Goal: Task Accomplishment & Management: Manage account settings

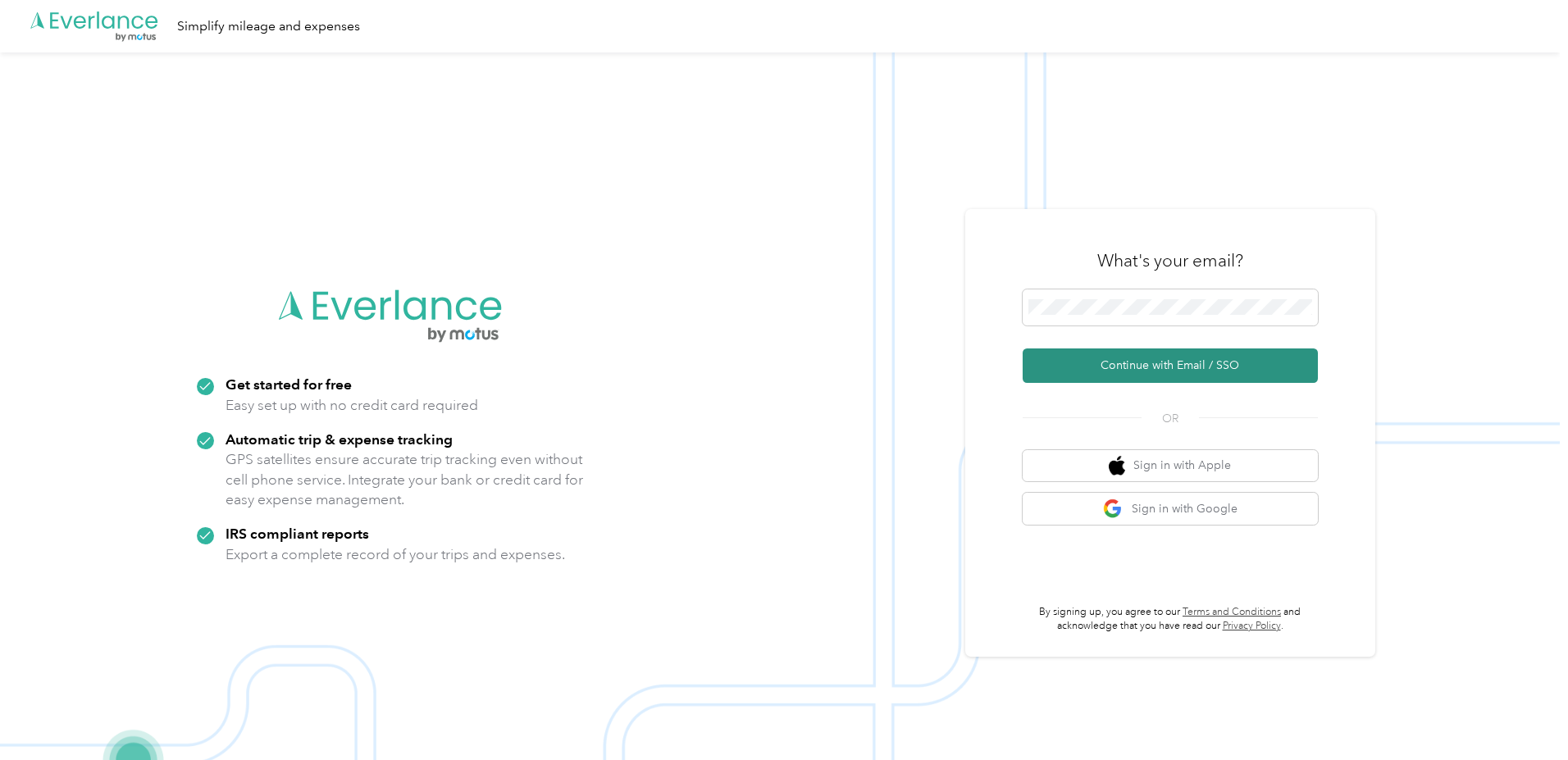
click at [1145, 365] on button "Continue with Email / SSO" at bounding box center [1170, 365] width 295 height 34
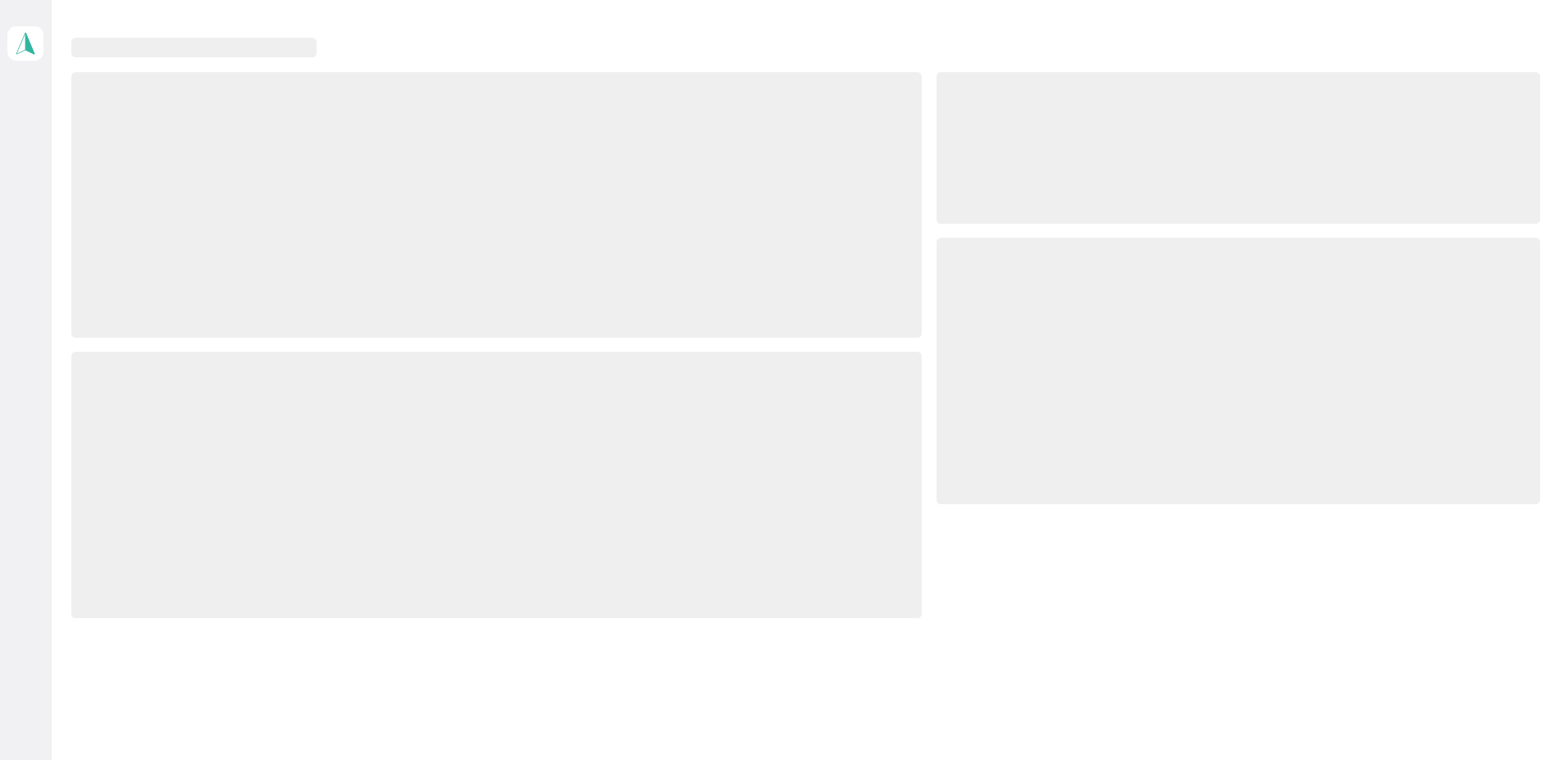
click at [1156, 314] on div at bounding box center [1239, 371] width 604 height 266
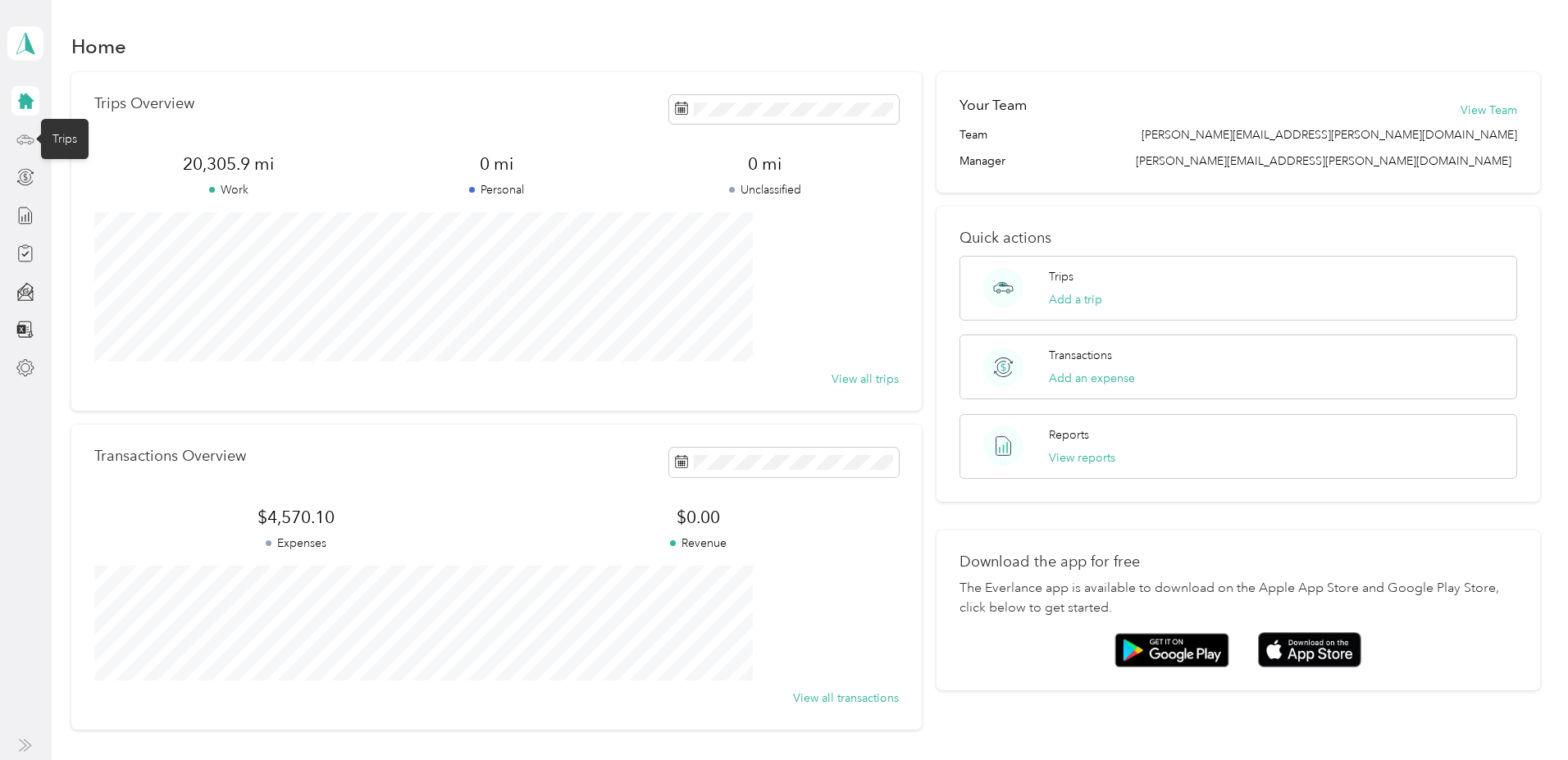
click at [20, 145] on icon at bounding box center [25, 139] width 18 height 18
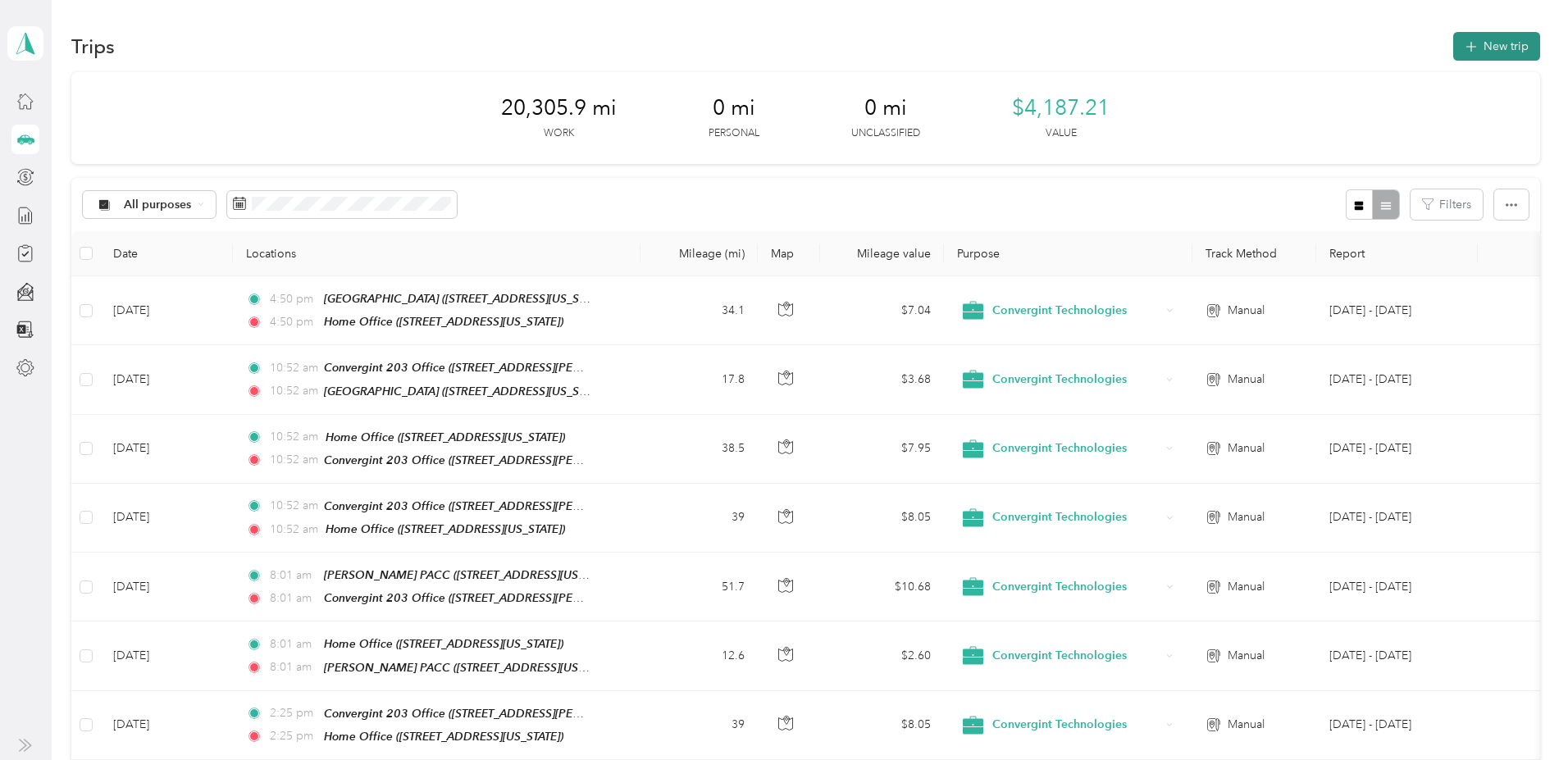
click at [1453, 50] on button "New trip" at bounding box center [1497, 47] width 87 height 29
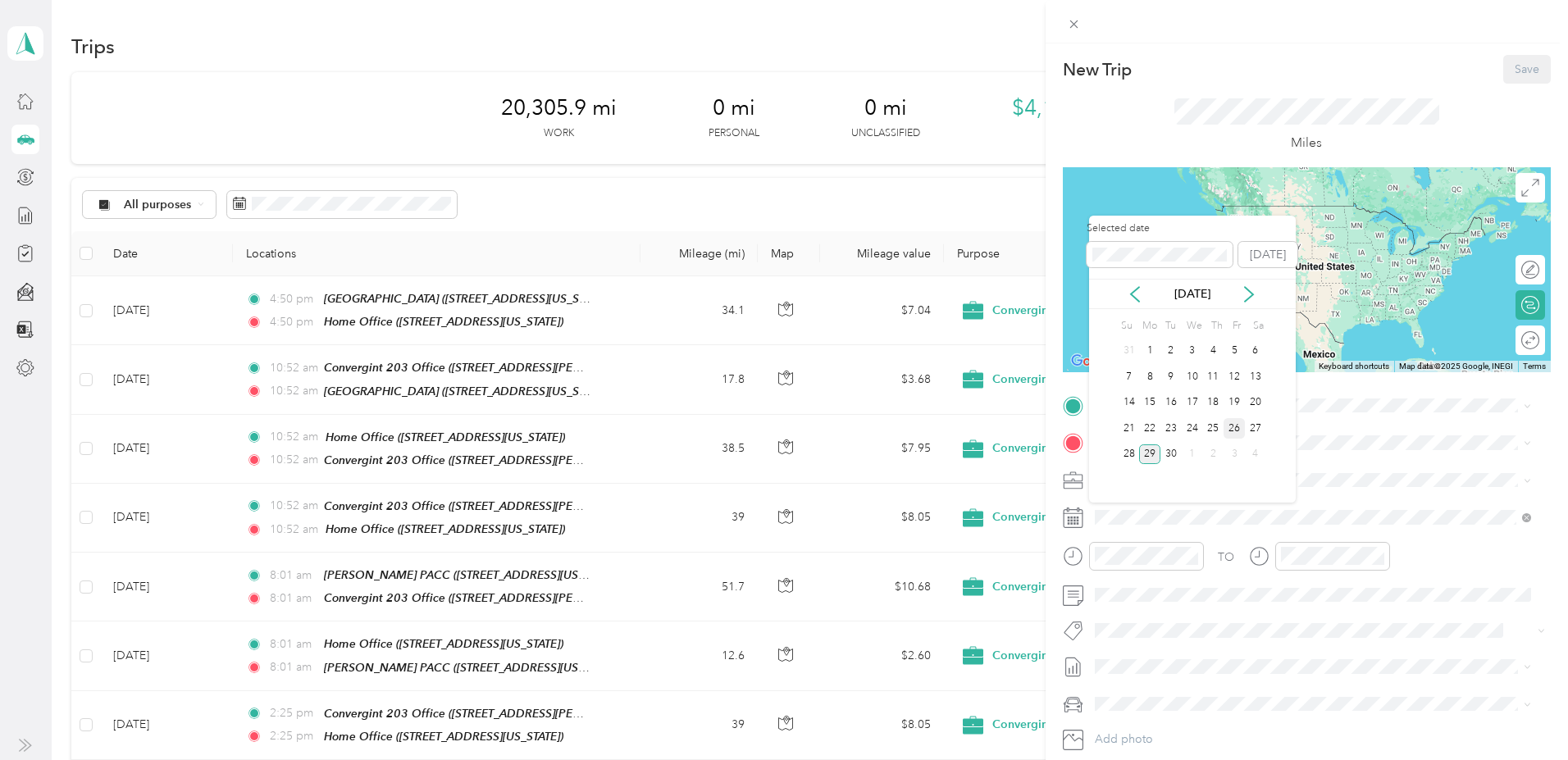
click at [1237, 425] on div "26" at bounding box center [1234, 428] width 21 height 20
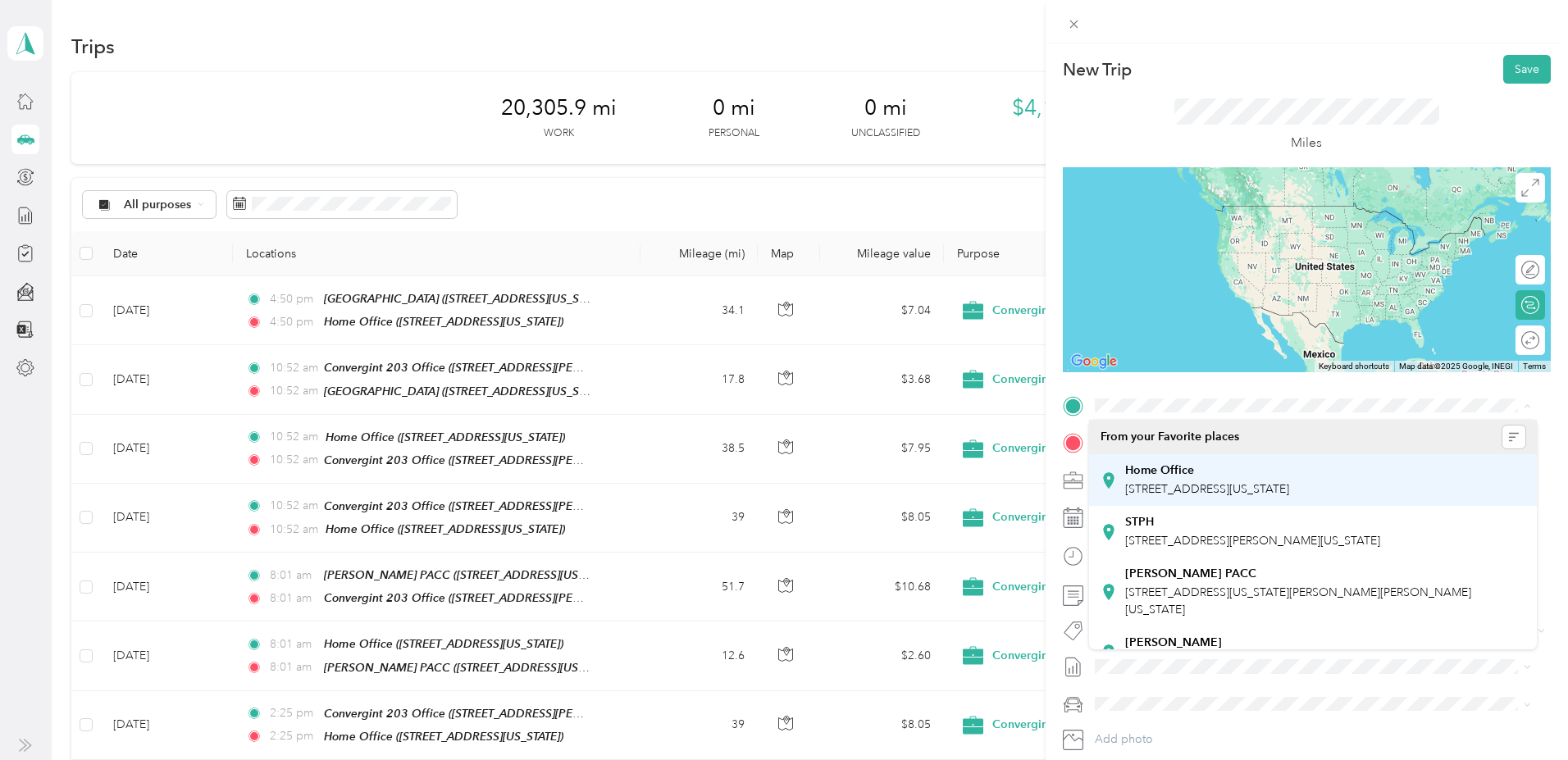
click at [1196, 493] on span "[STREET_ADDRESS][US_STATE]" at bounding box center [1207, 489] width 164 height 14
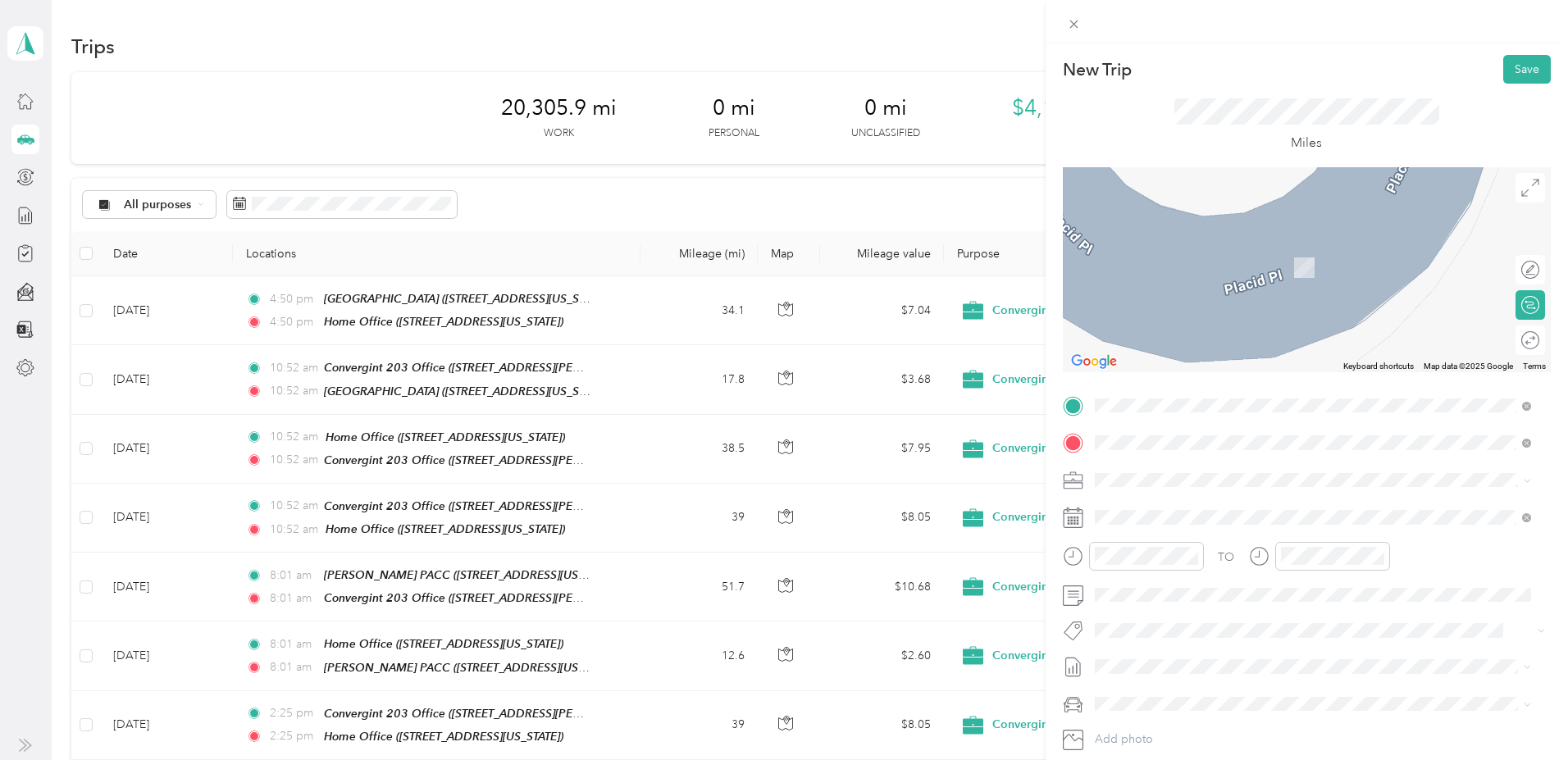
click at [1191, 515] on div "Convergint 203 Office [STREET_ADDRESS][PERSON_NAME][US_STATE]" at bounding box center [1252, 516] width 255 height 34
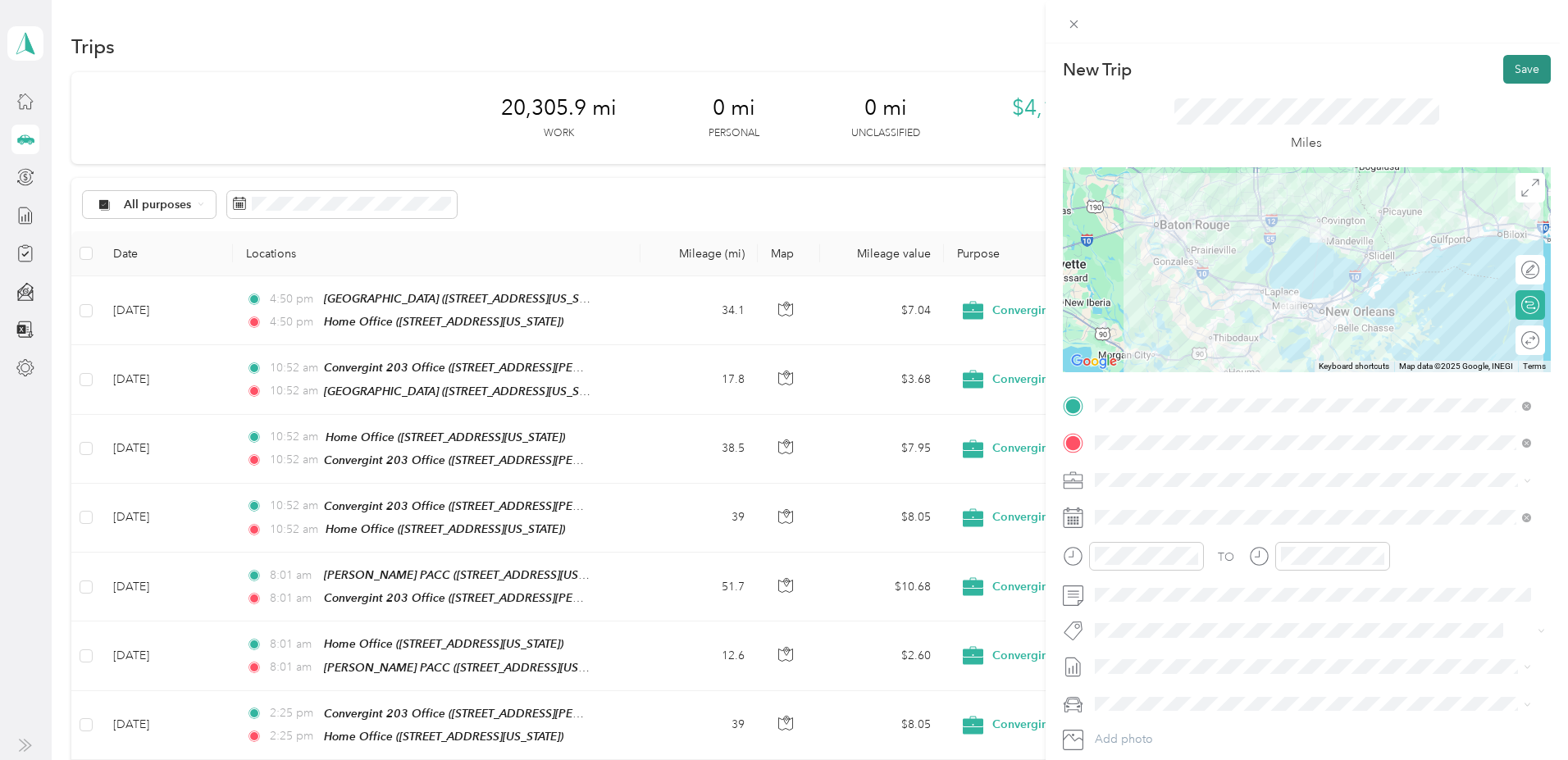
click at [1507, 70] on button "Save" at bounding box center [1526, 70] width 48 height 29
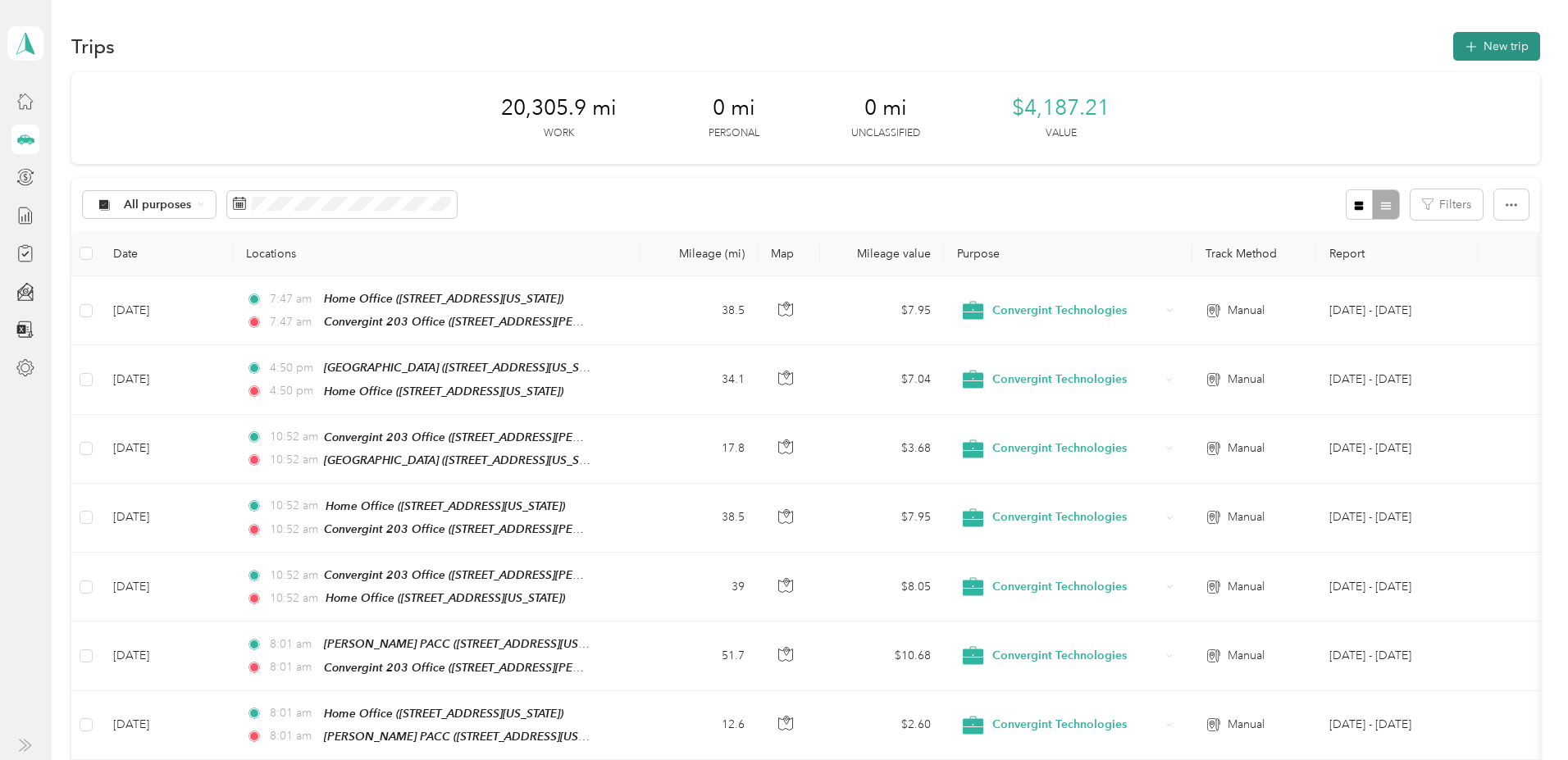
click at [1453, 49] on button "New trip" at bounding box center [1497, 47] width 87 height 29
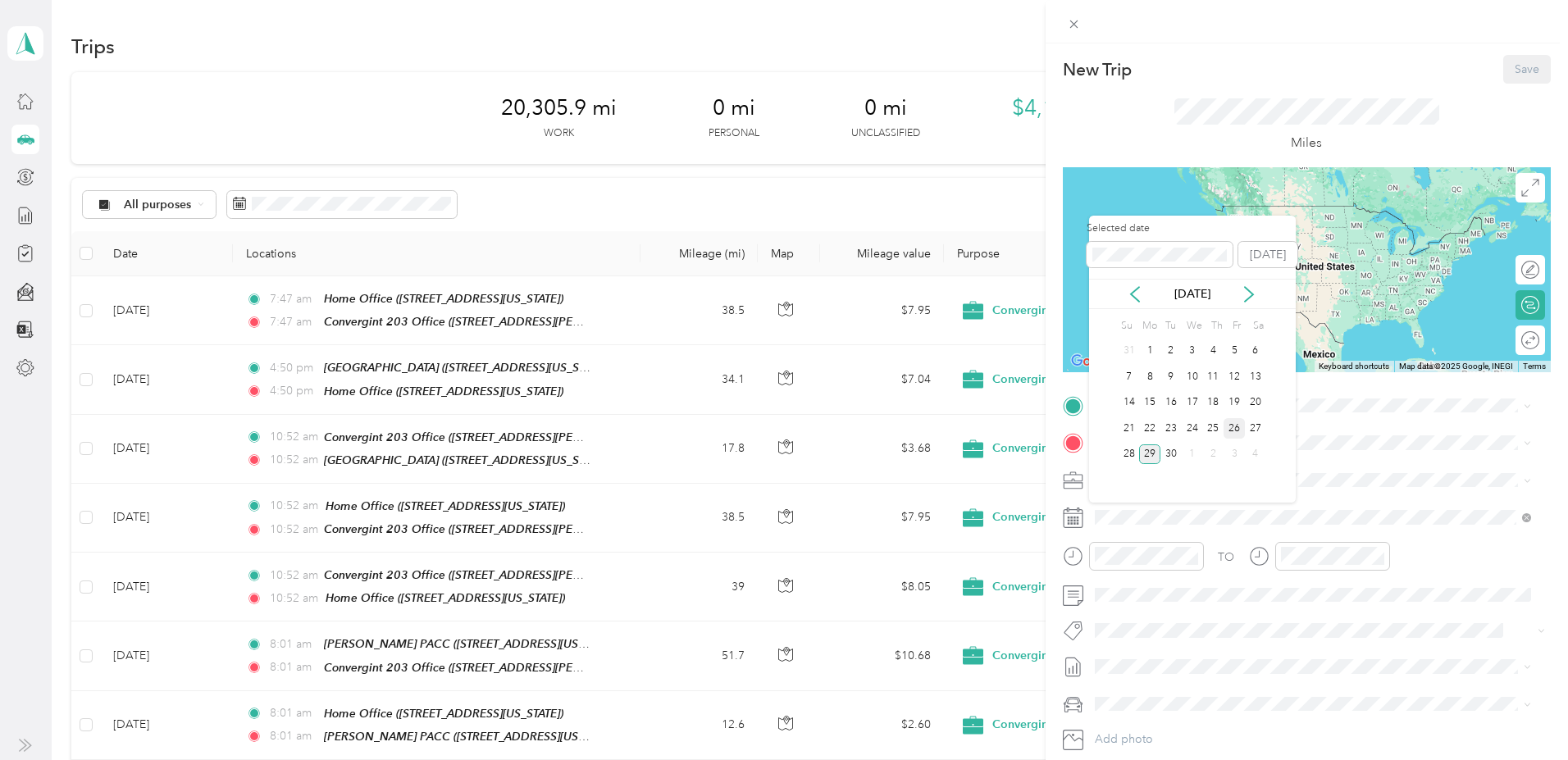
click at [1238, 423] on div "26" at bounding box center [1234, 428] width 21 height 20
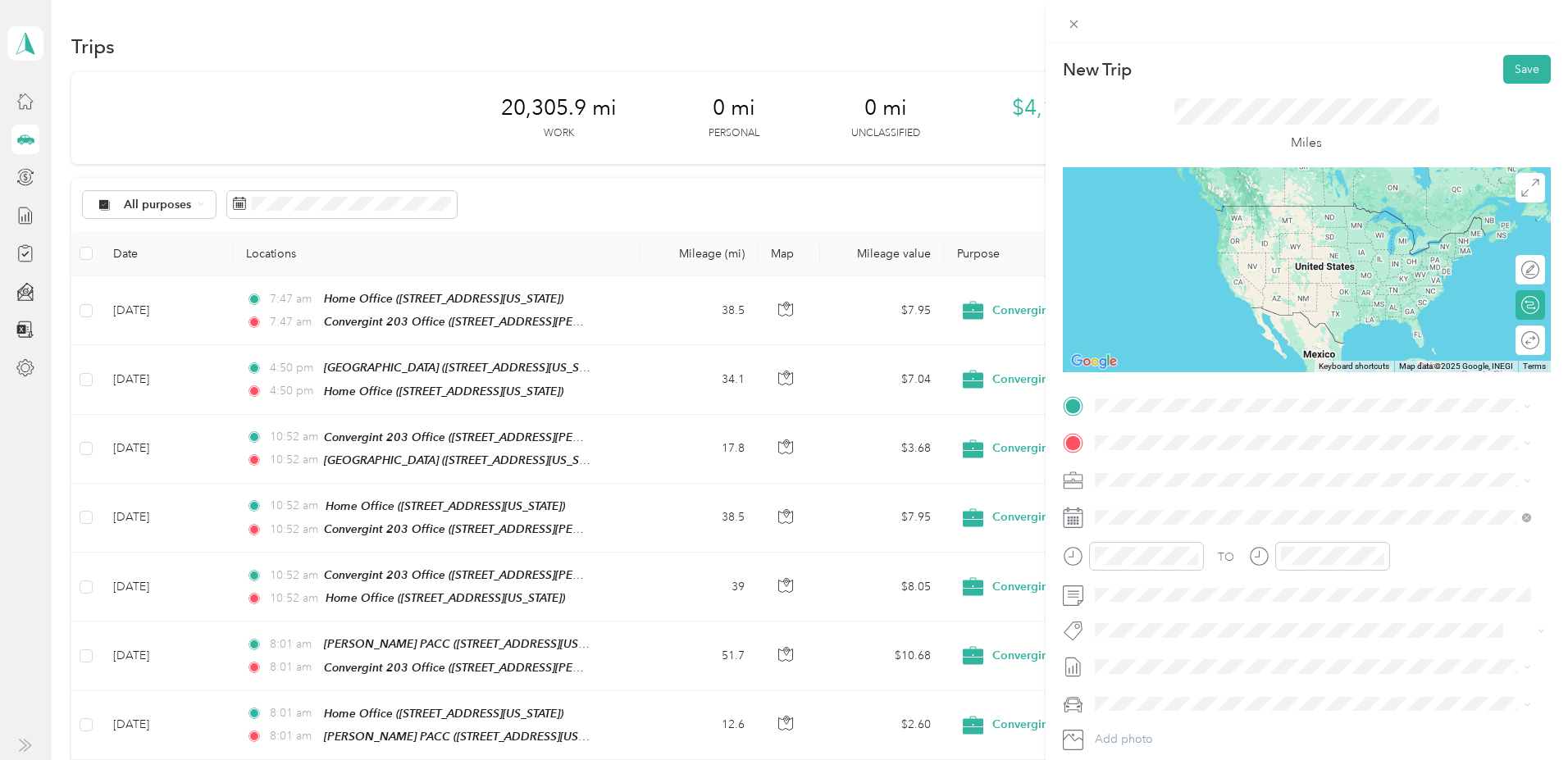
click at [1183, 472] on strong "Convergint 203 Office" at bounding box center [1186, 466] width 122 height 15
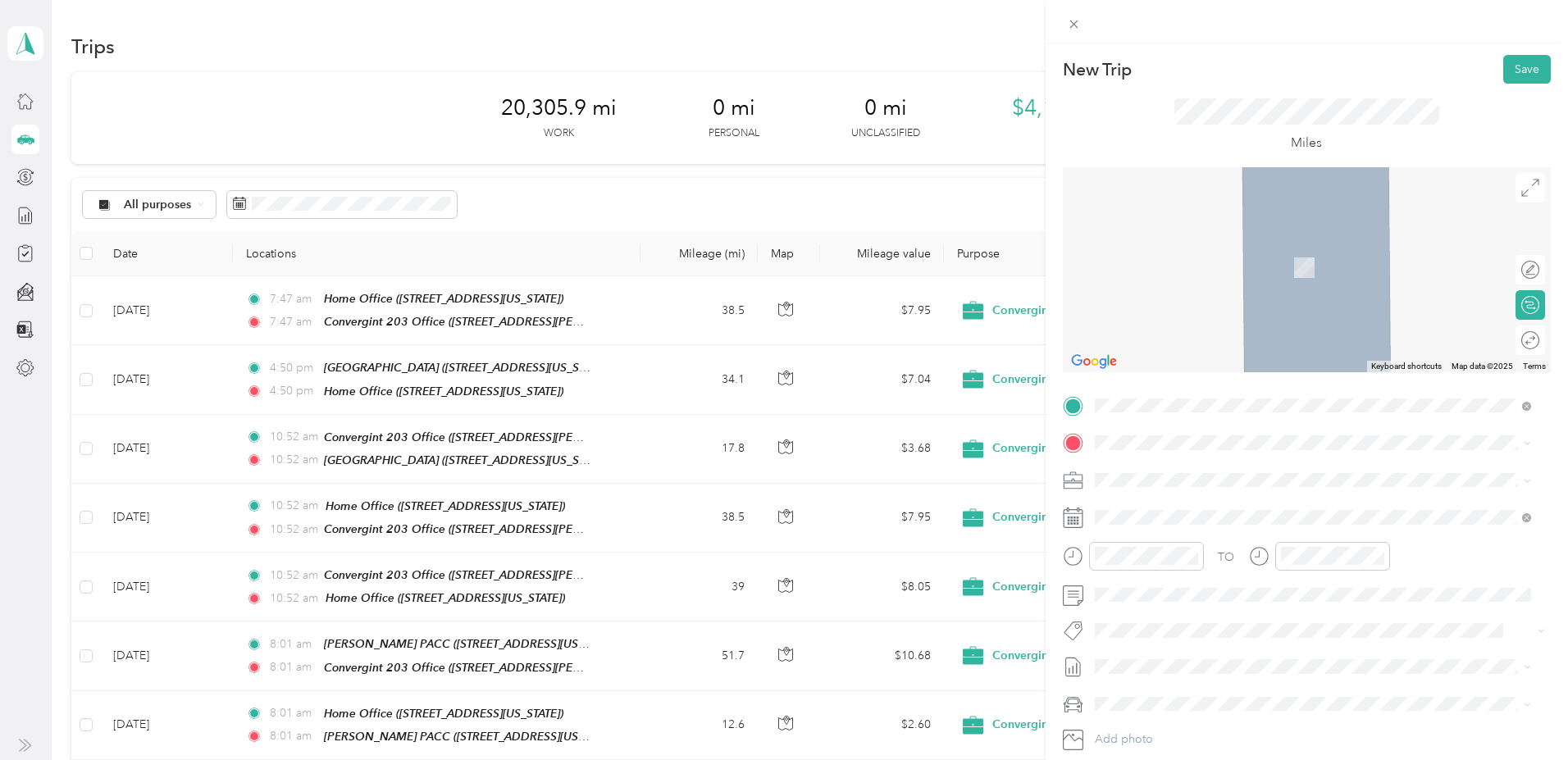
click at [1158, 511] on div "Home Office [STREET_ADDRESS][US_STATE]" at bounding box center [1207, 515] width 164 height 34
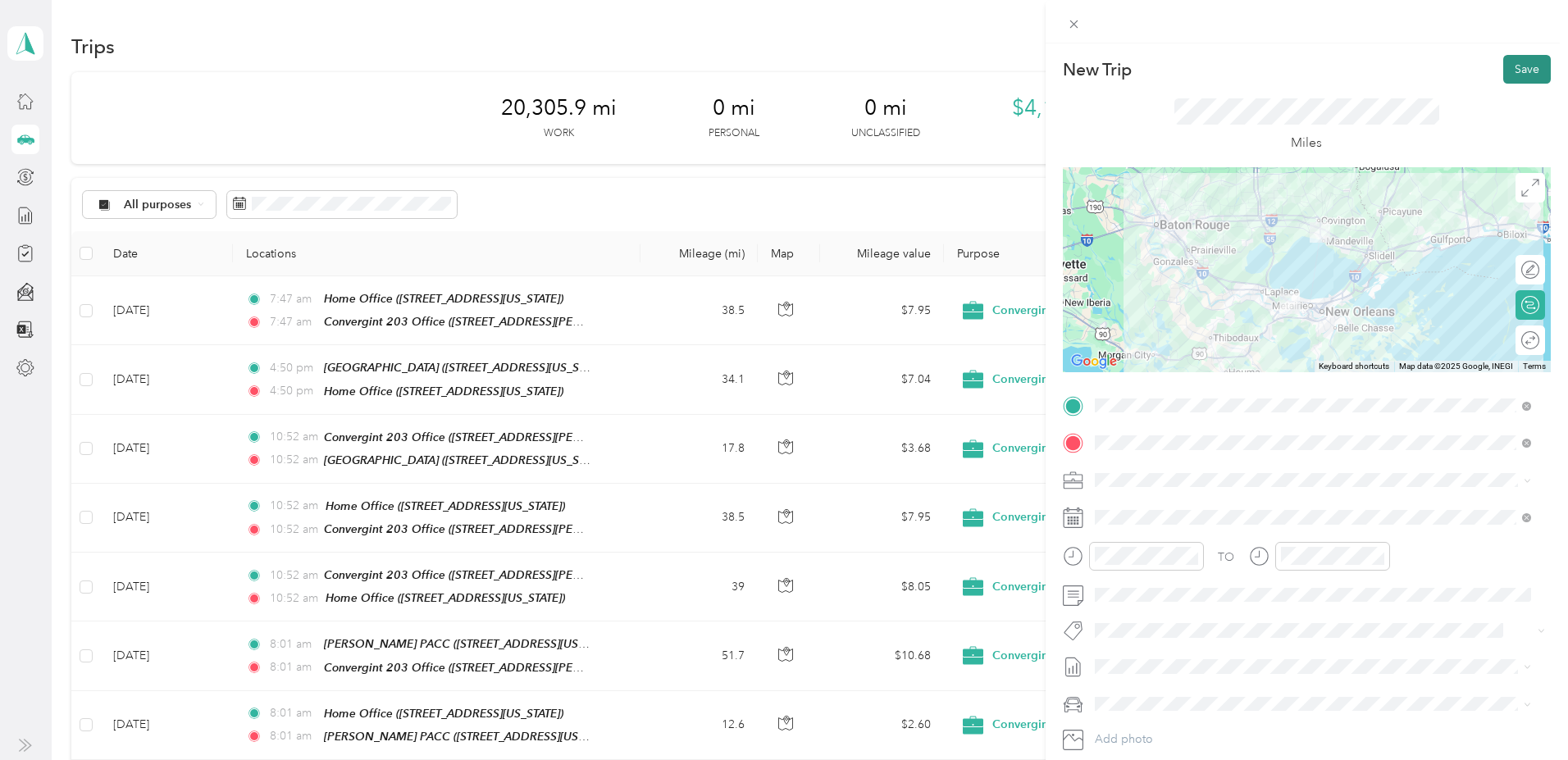
click at [1510, 68] on button "Save" at bounding box center [1526, 70] width 48 height 29
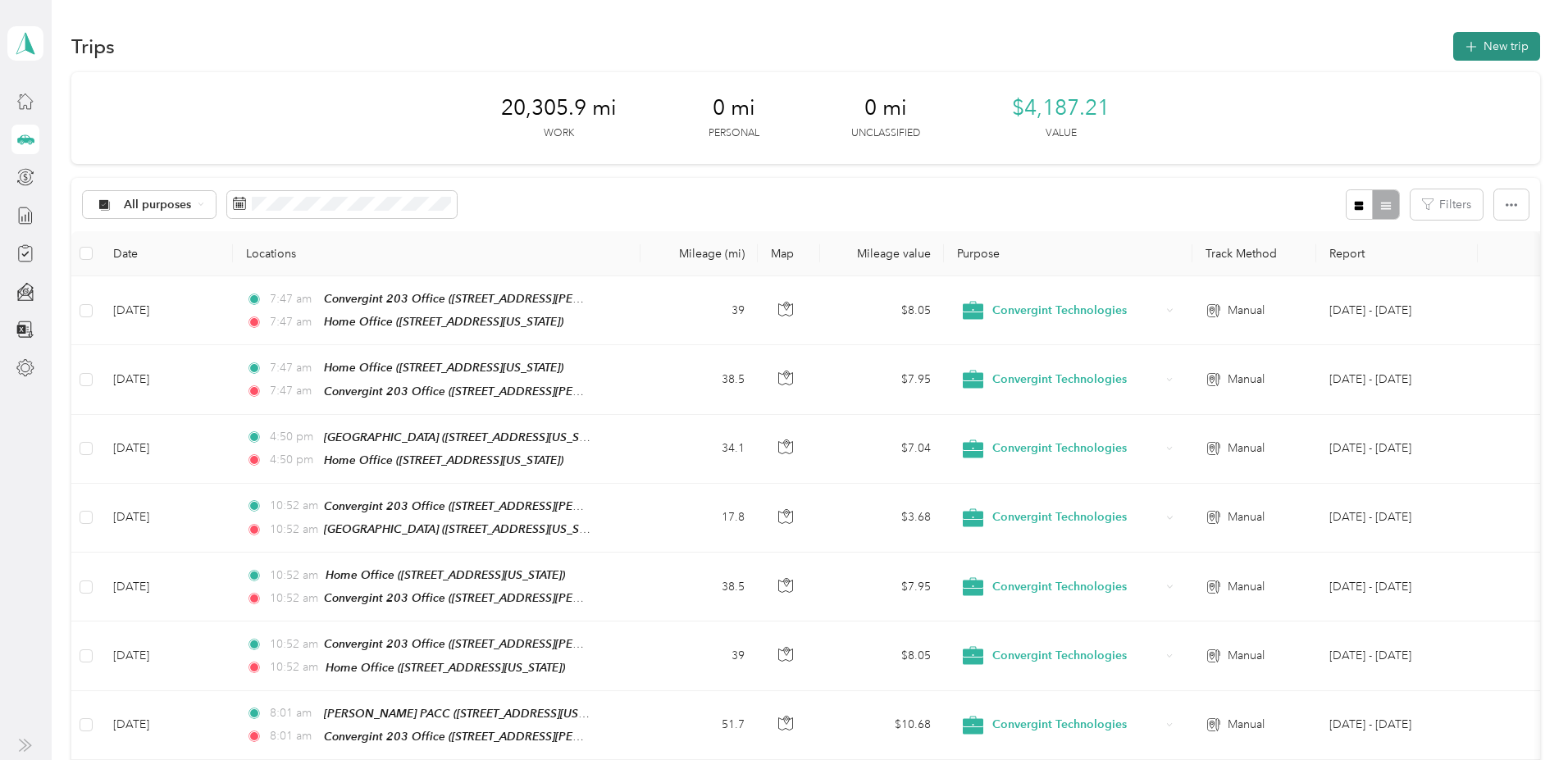
click at [1453, 46] on button "New trip" at bounding box center [1497, 47] width 87 height 29
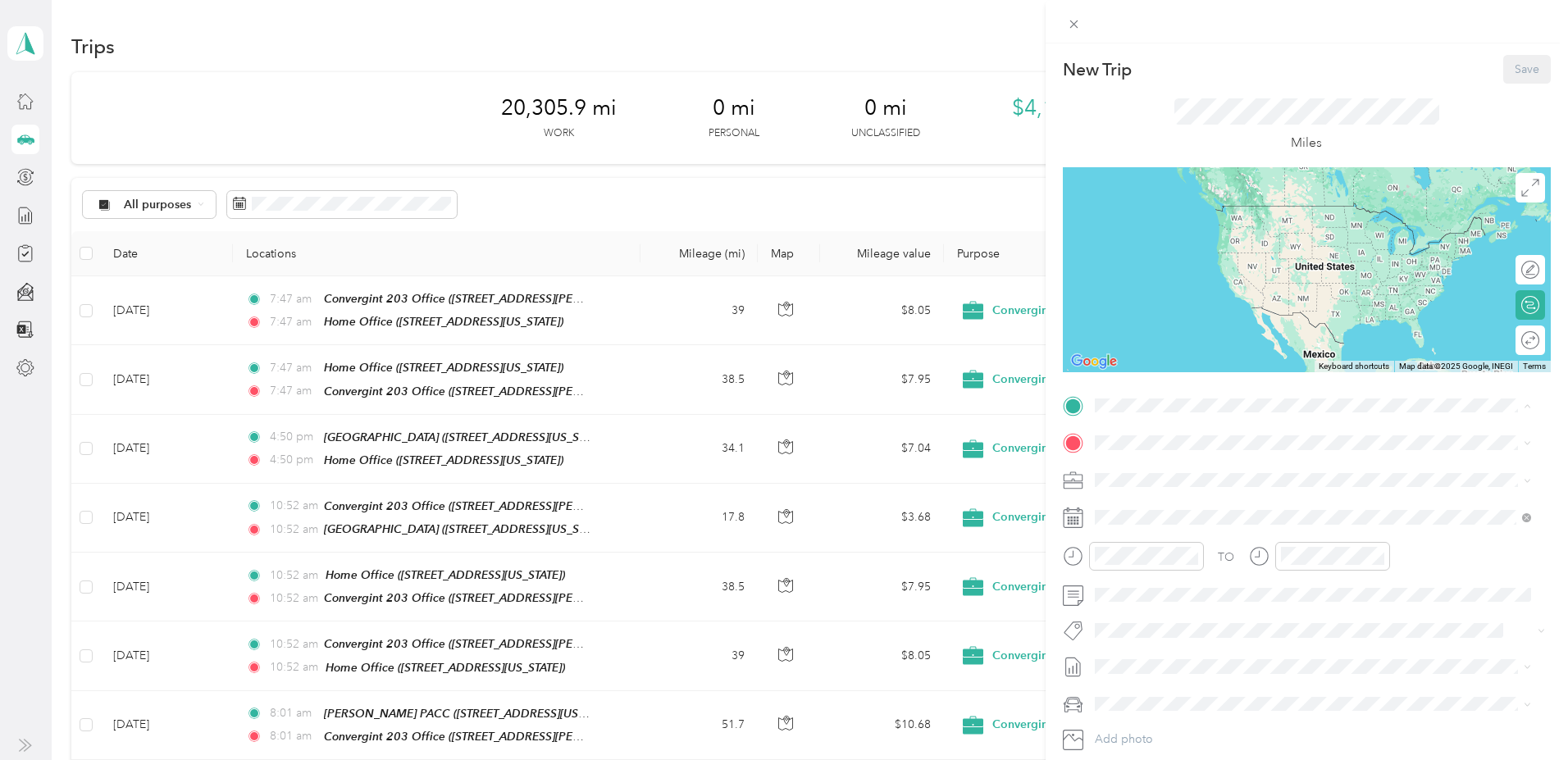
click at [1150, 473] on div "Home Office [STREET_ADDRESS][US_STATE]" at bounding box center [1207, 479] width 164 height 34
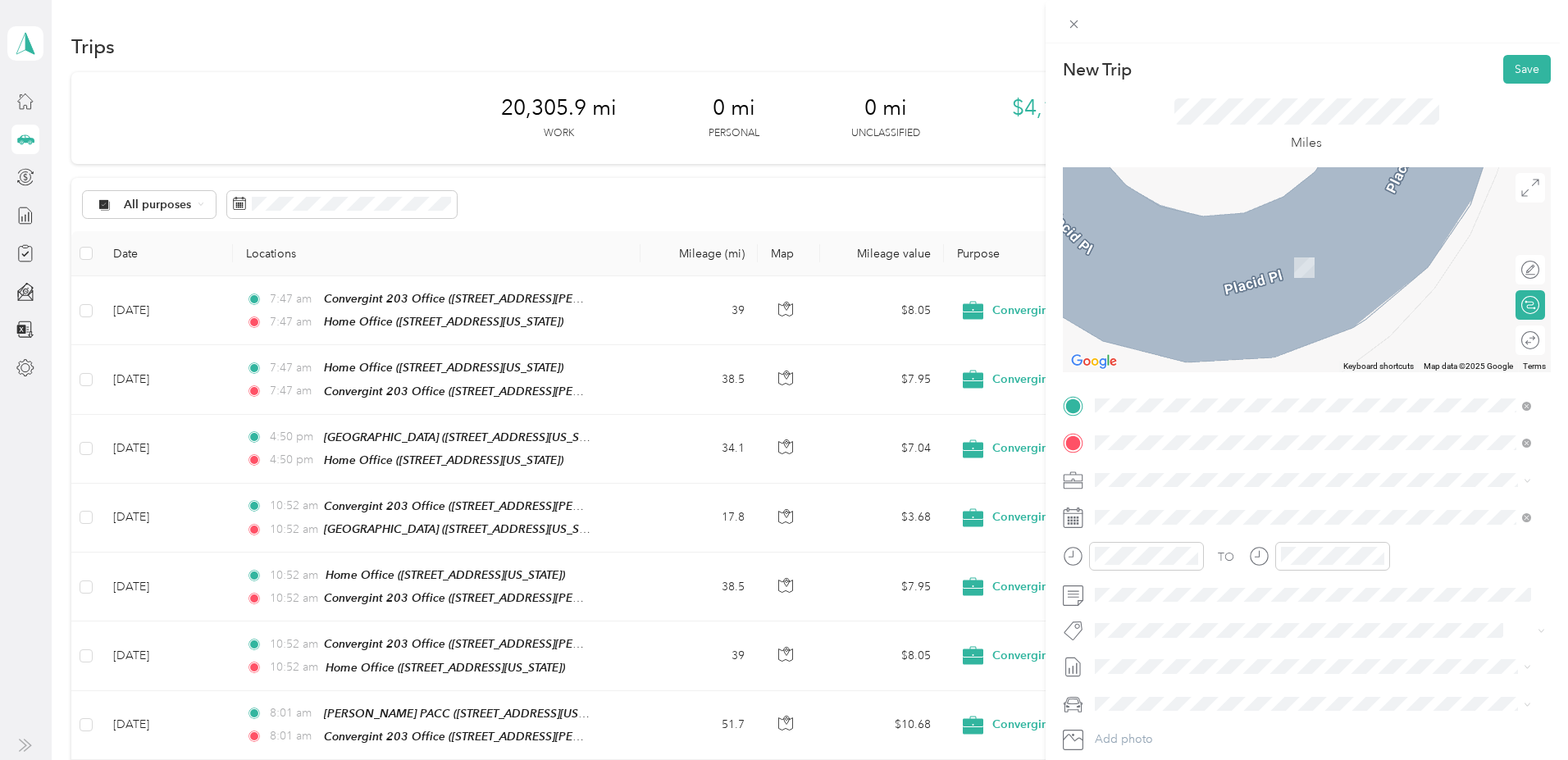
click at [1176, 517] on div "Convergint 203 Office [STREET_ADDRESS][PERSON_NAME][US_STATE]" at bounding box center [1252, 516] width 255 height 34
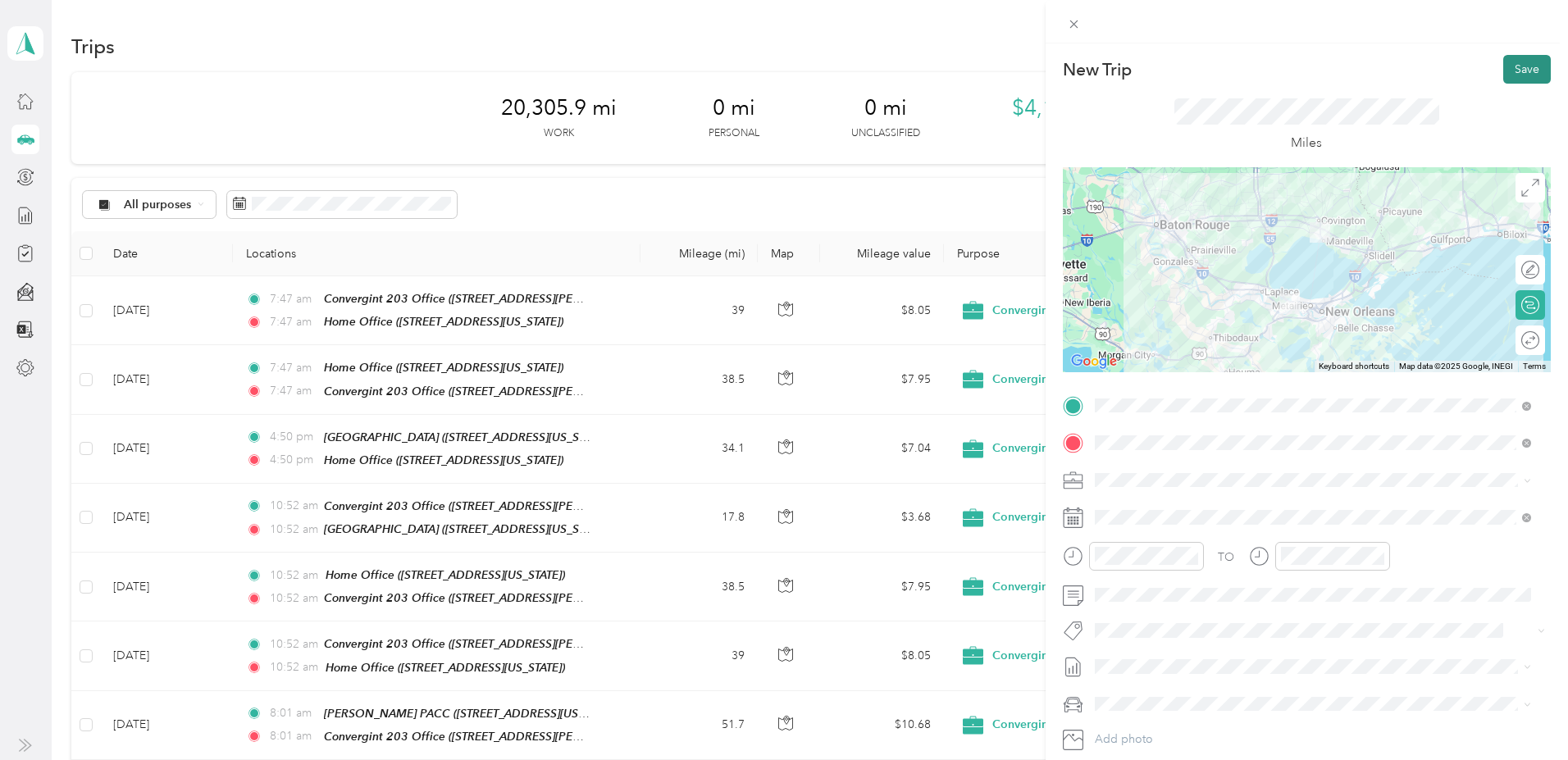
click at [1504, 72] on button "Save" at bounding box center [1526, 70] width 48 height 29
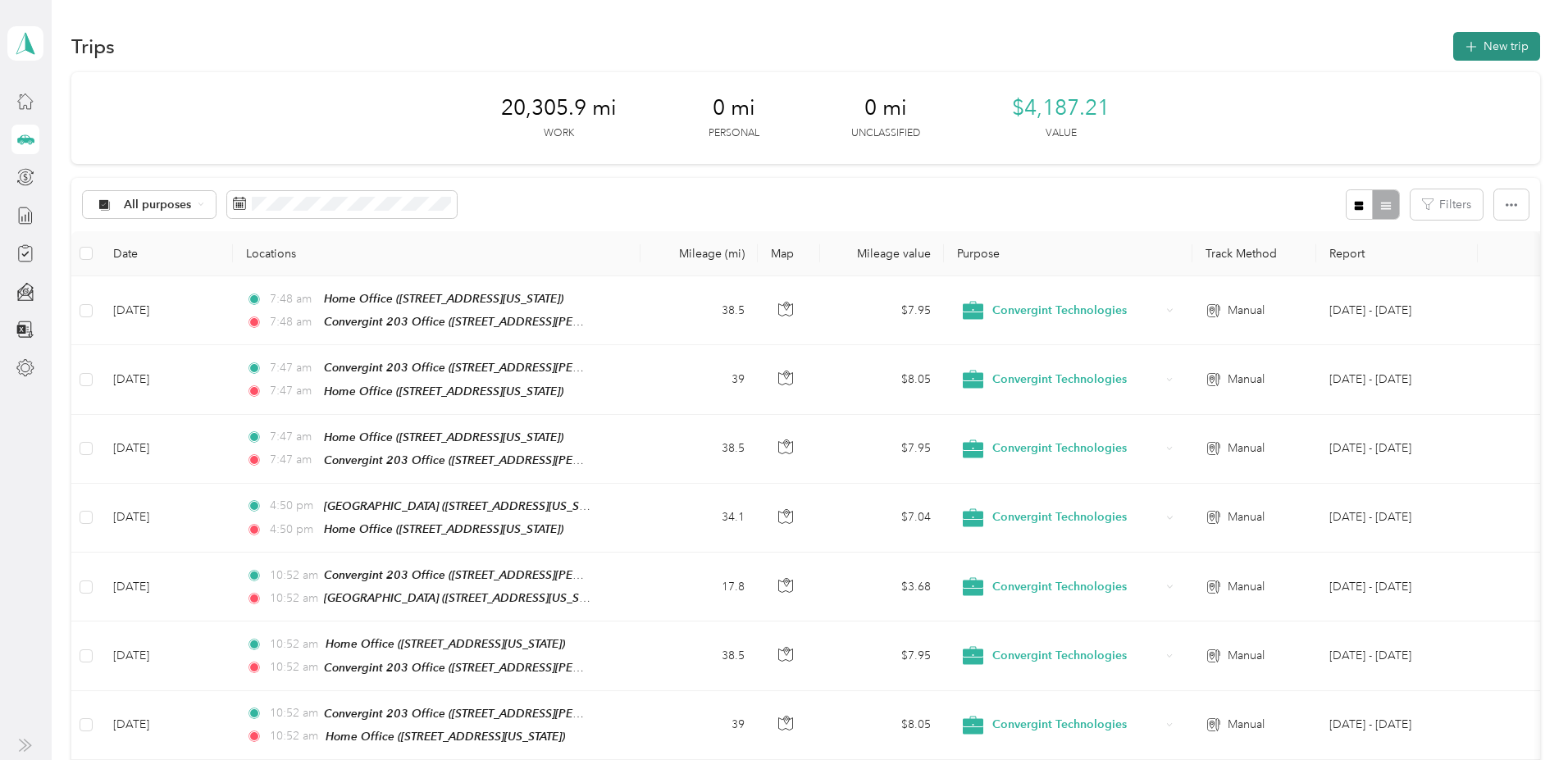
click at [1453, 40] on button "New trip" at bounding box center [1497, 47] width 87 height 29
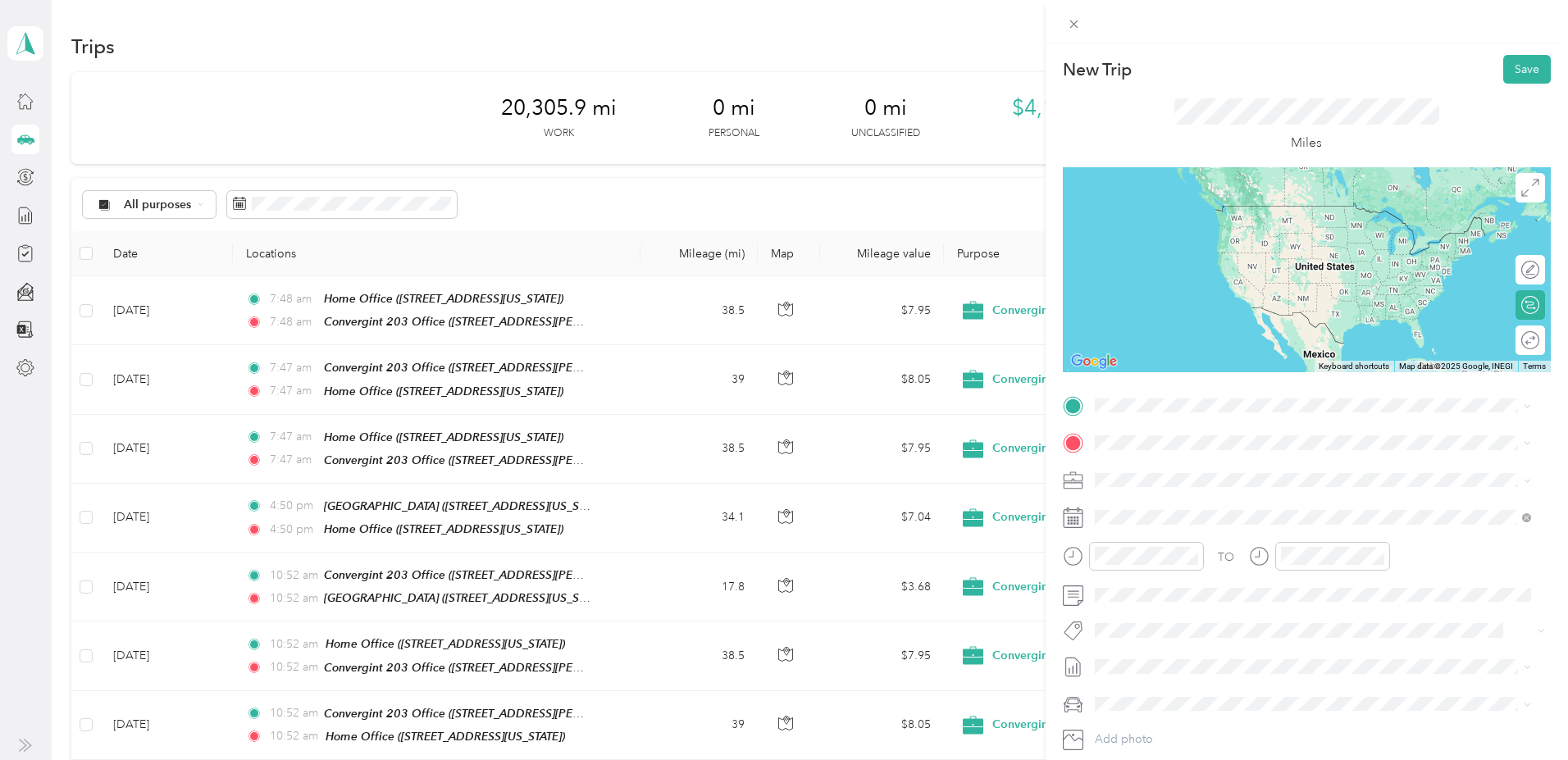
click at [1240, 469] on strong "Convergint 203 Office" at bounding box center [1186, 467] width 122 height 15
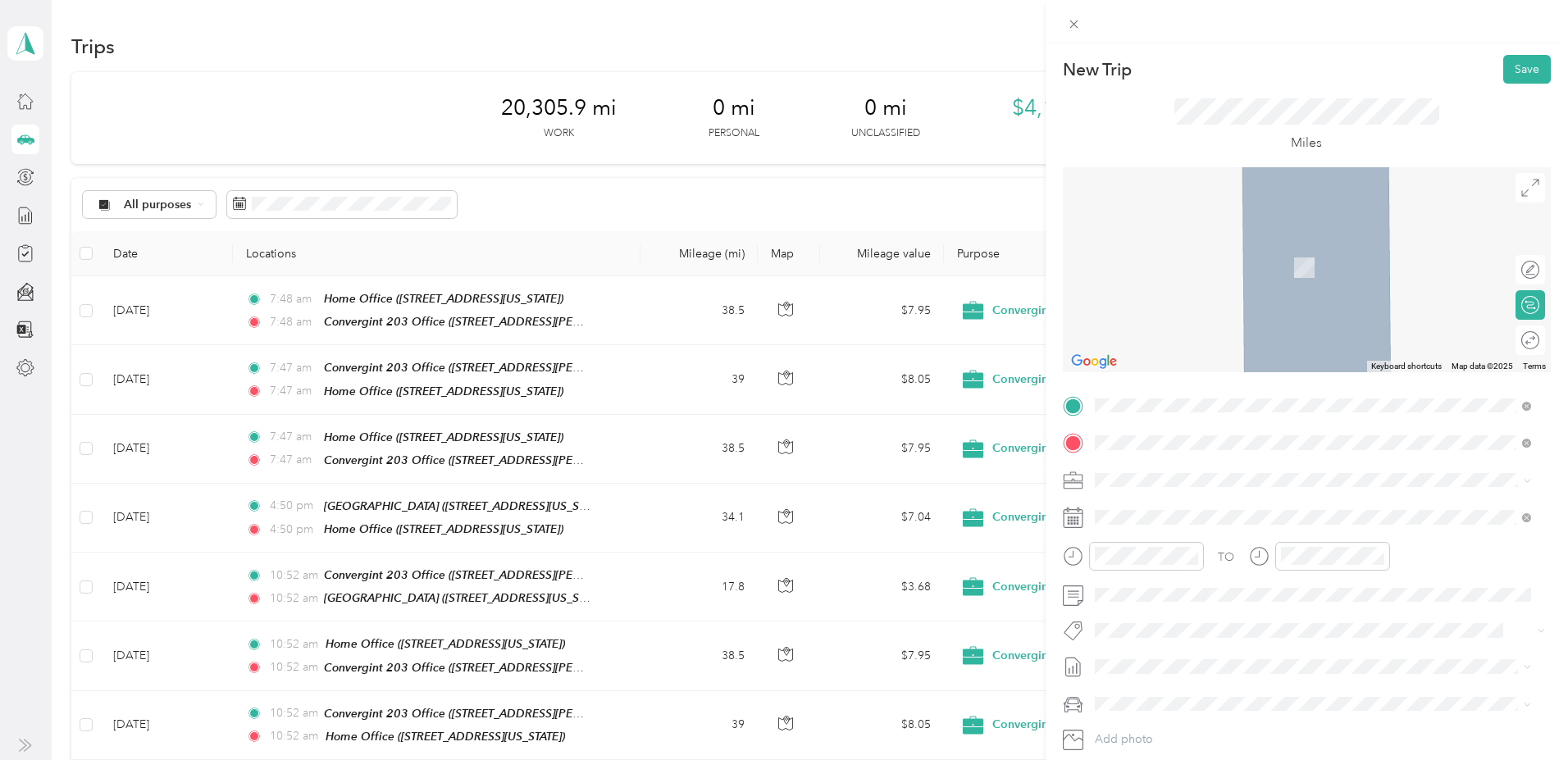
click at [1212, 511] on div "[PERSON_NAME] Deere Thibodaux, [GEOGRAPHIC_DATA], [US_STATE], [GEOGRAPHIC_DATA]" at bounding box center [1311, 516] width 372 height 34
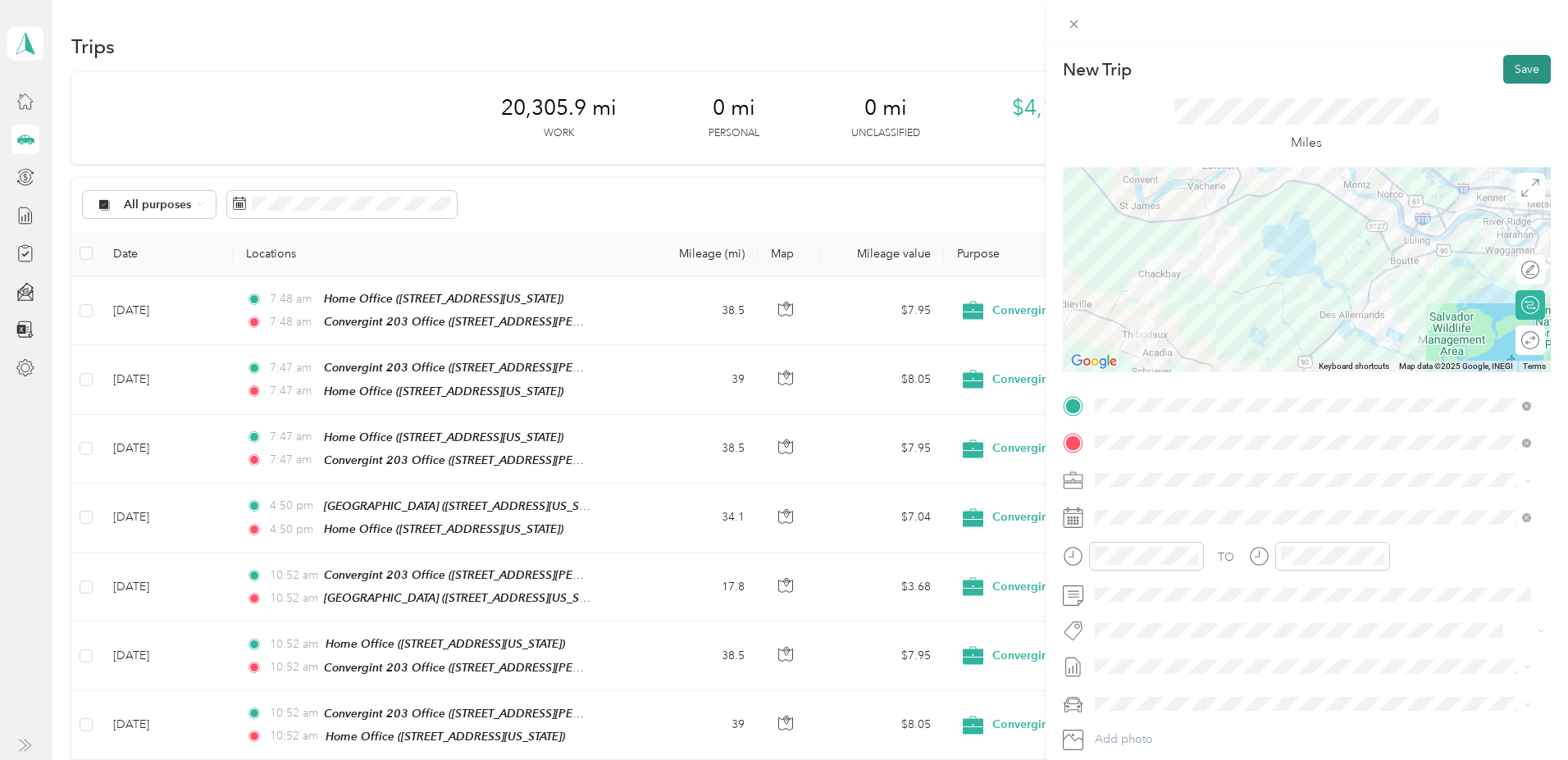
click at [1504, 66] on button "Save" at bounding box center [1526, 70] width 48 height 29
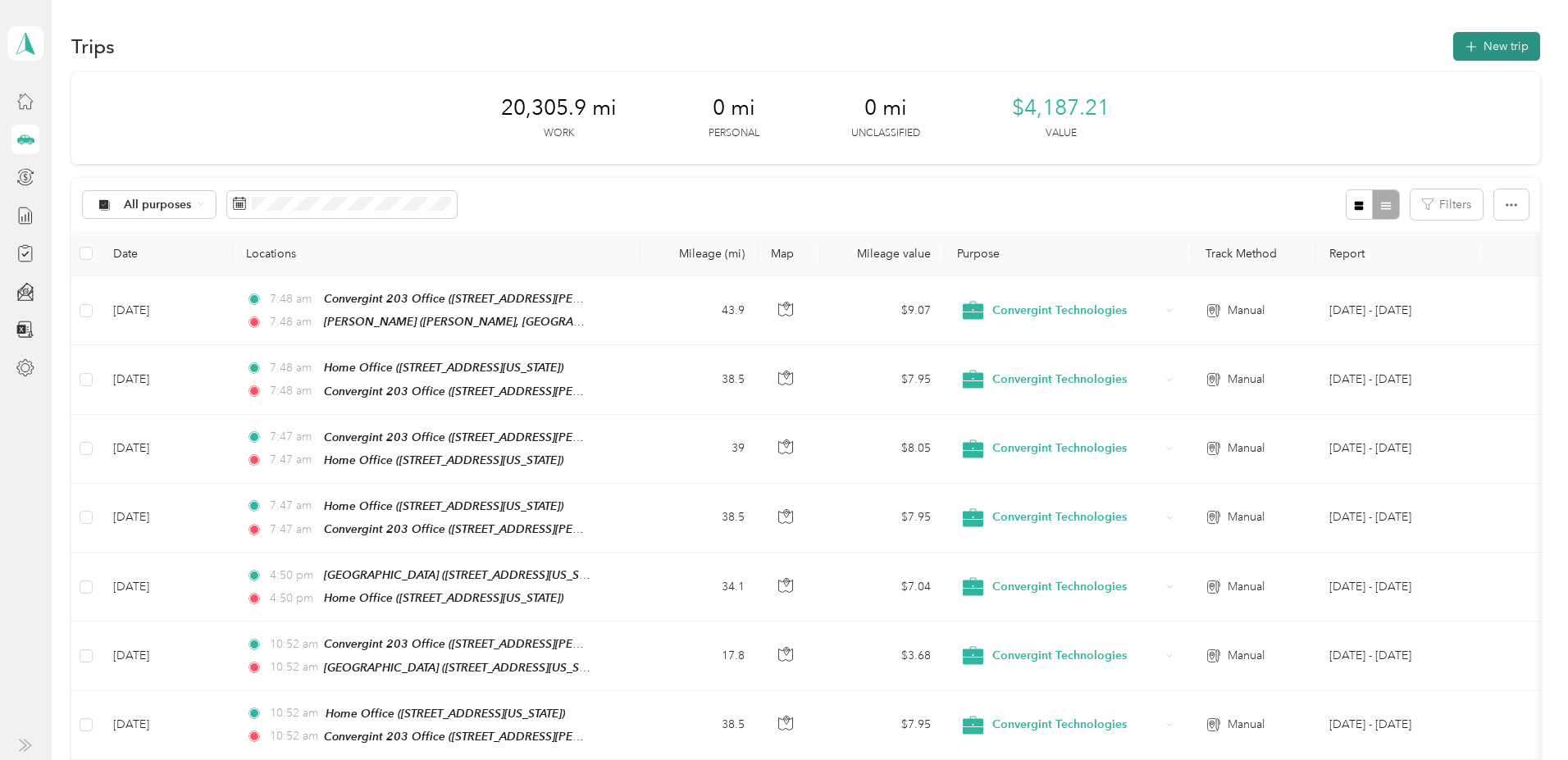
click at [1453, 49] on button "New trip" at bounding box center [1497, 47] width 87 height 29
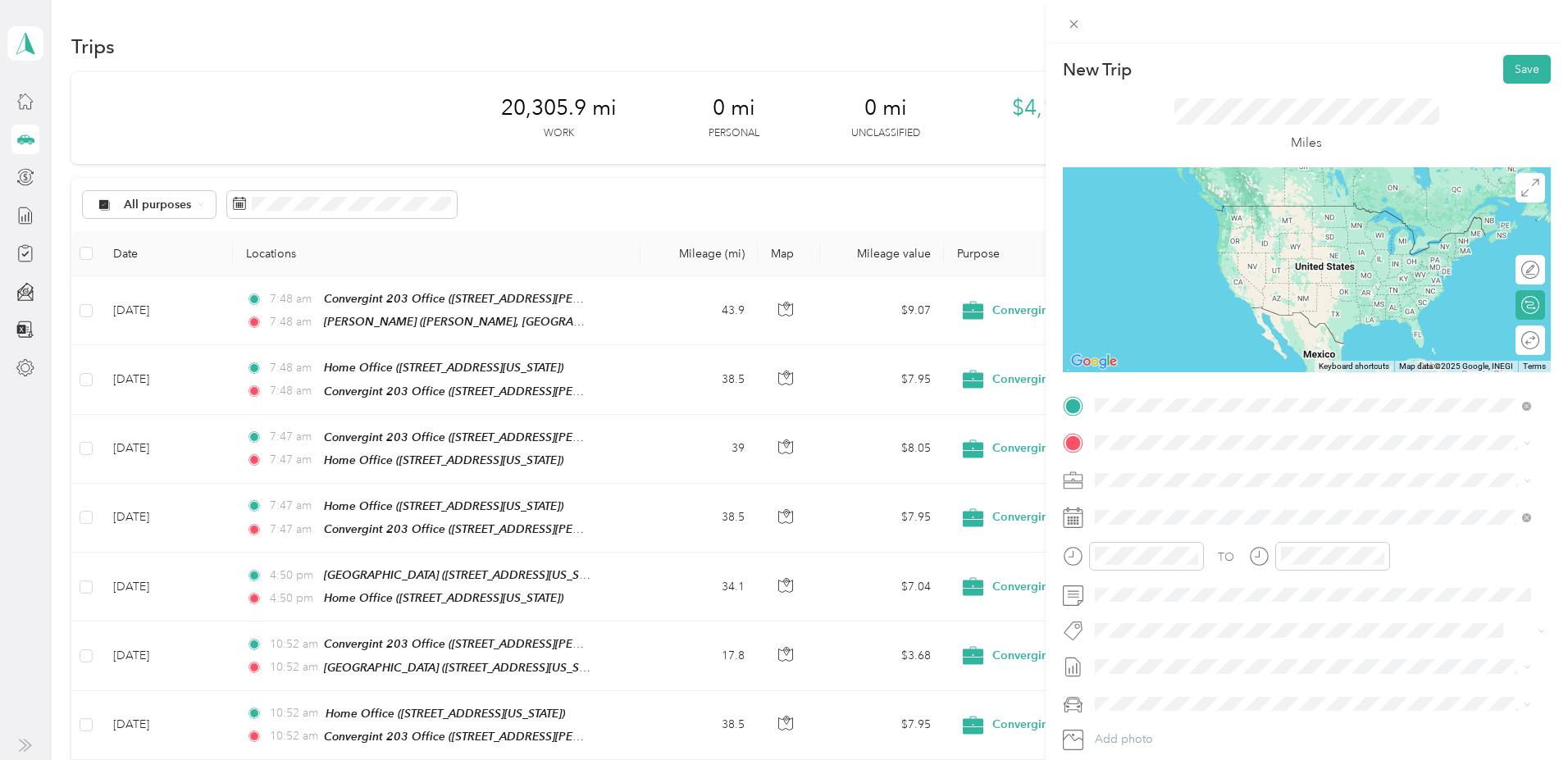
click at [1173, 483] on span "Thibodaux, [GEOGRAPHIC_DATA], [US_STATE], [GEOGRAPHIC_DATA]" at bounding box center [1311, 489] width 372 height 14
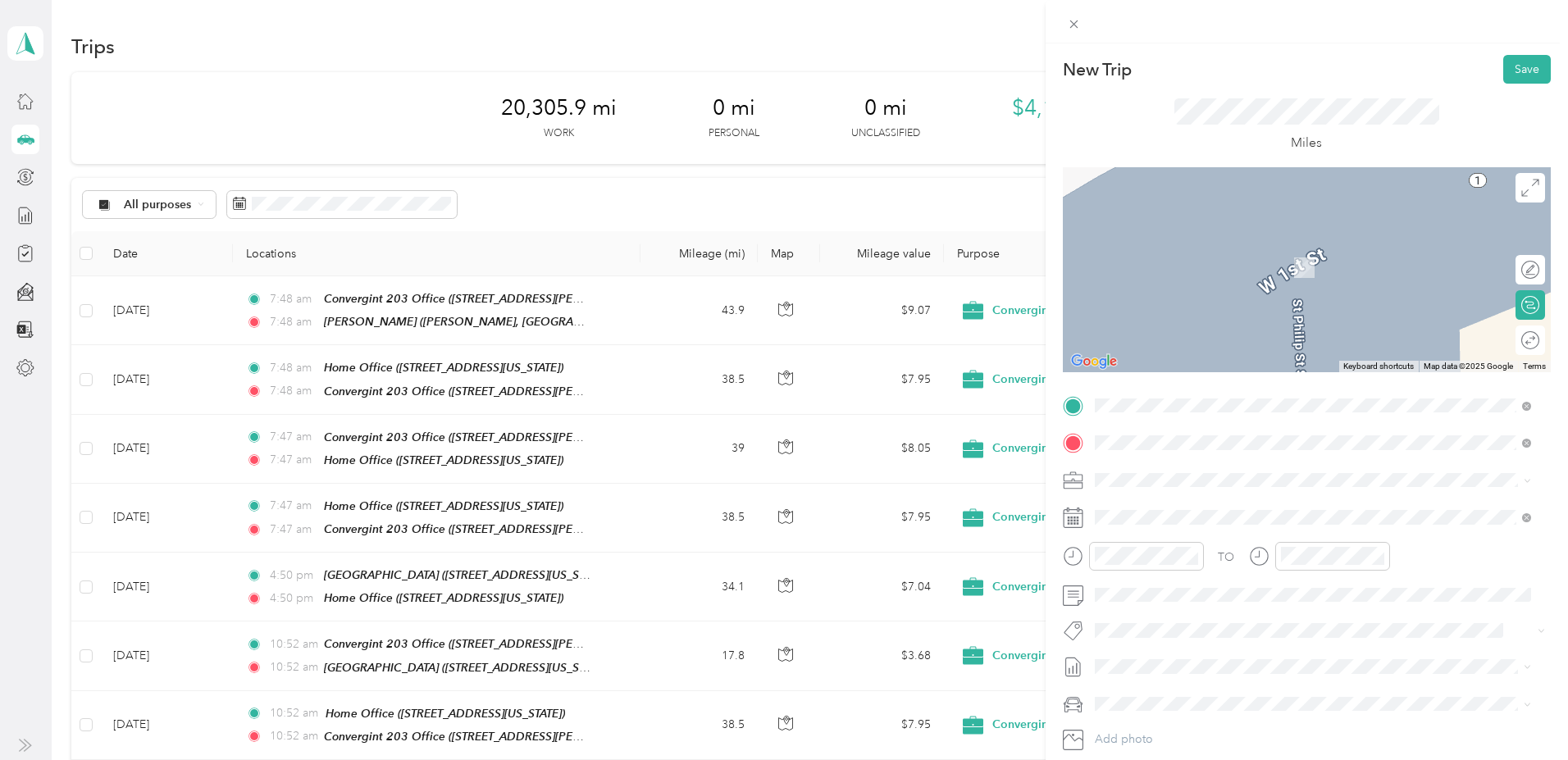
click at [1194, 524] on span "[STREET_ADDRESS][PERSON_NAME][US_STATE]" at bounding box center [1252, 526] width 255 height 14
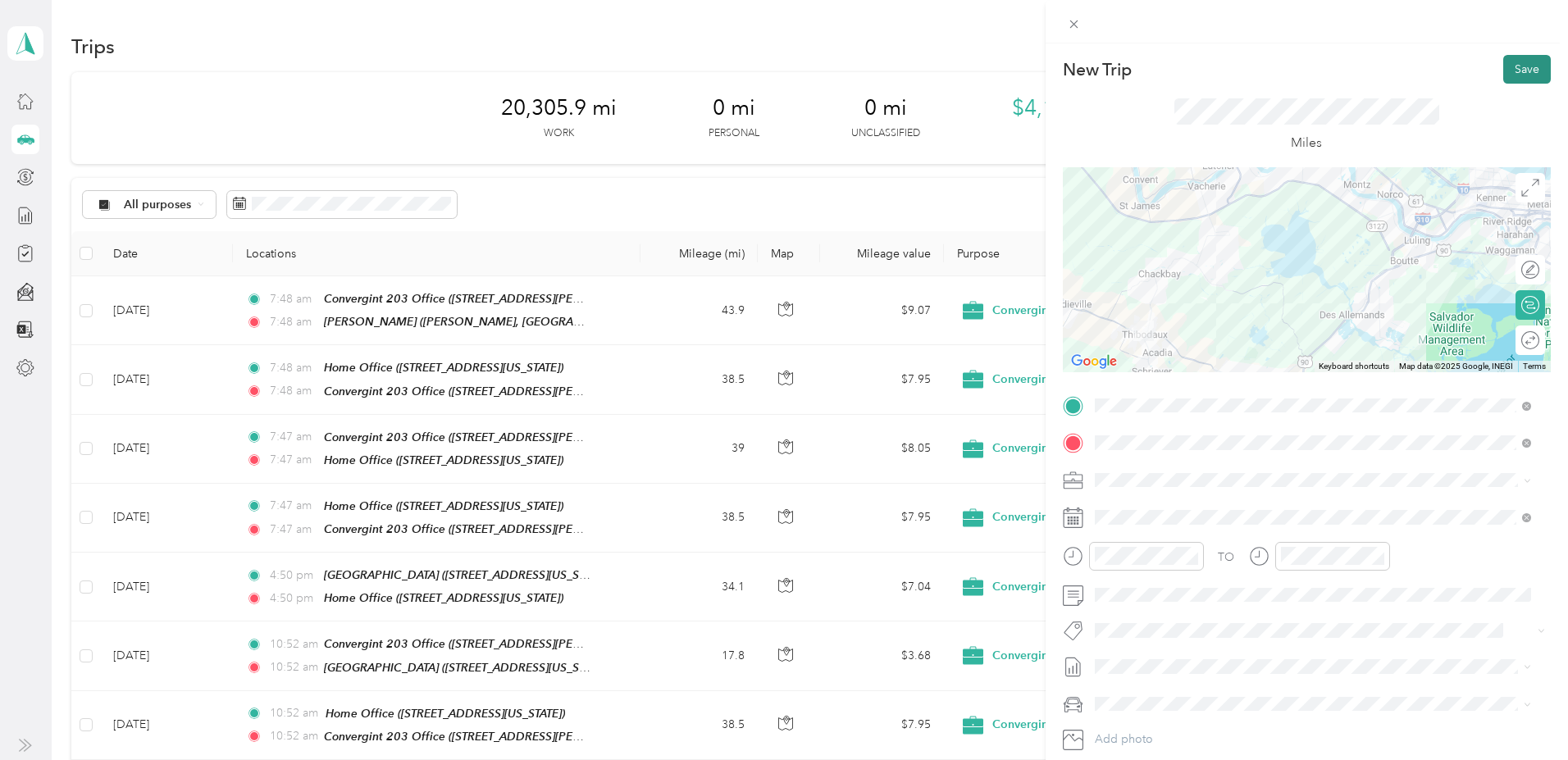
click at [1508, 66] on button "Save" at bounding box center [1526, 70] width 48 height 29
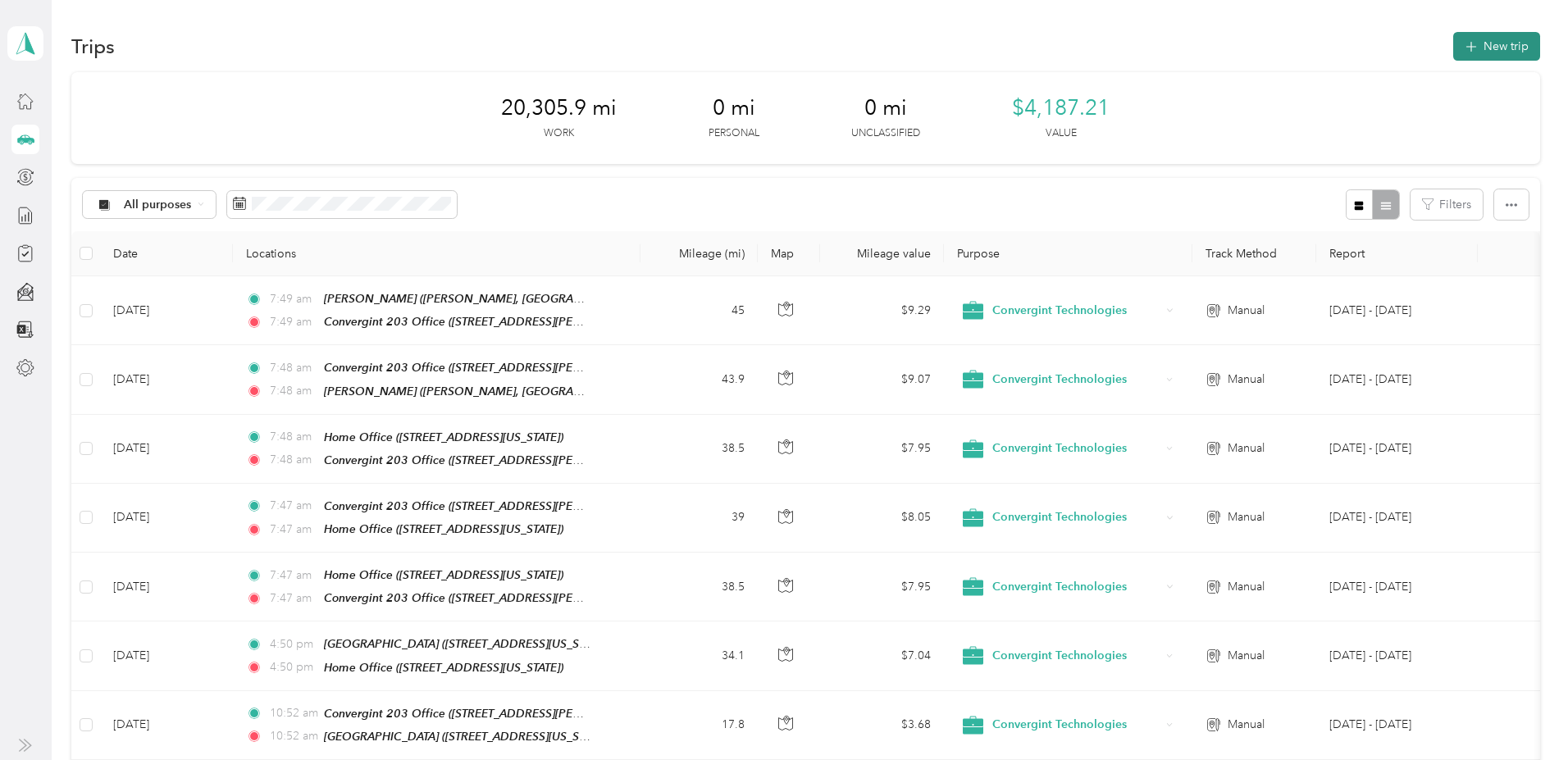
click at [1453, 46] on button "New trip" at bounding box center [1497, 47] width 87 height 29
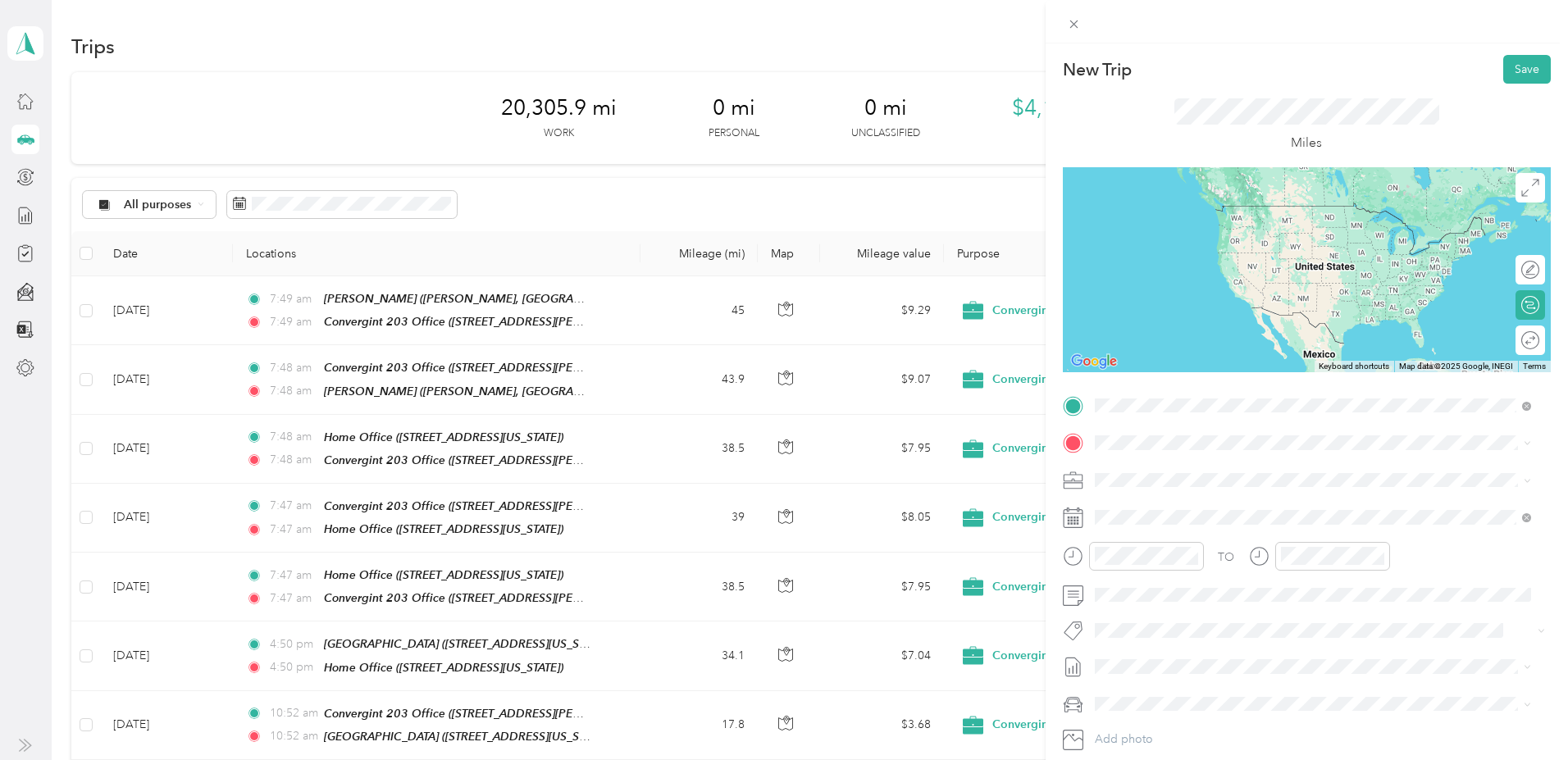
click at [1192, 482] on span "[STREET_ADDRESS][PERSON_NAME][US_STATE]" at bounding box center [1252, 489] width 255 height 14
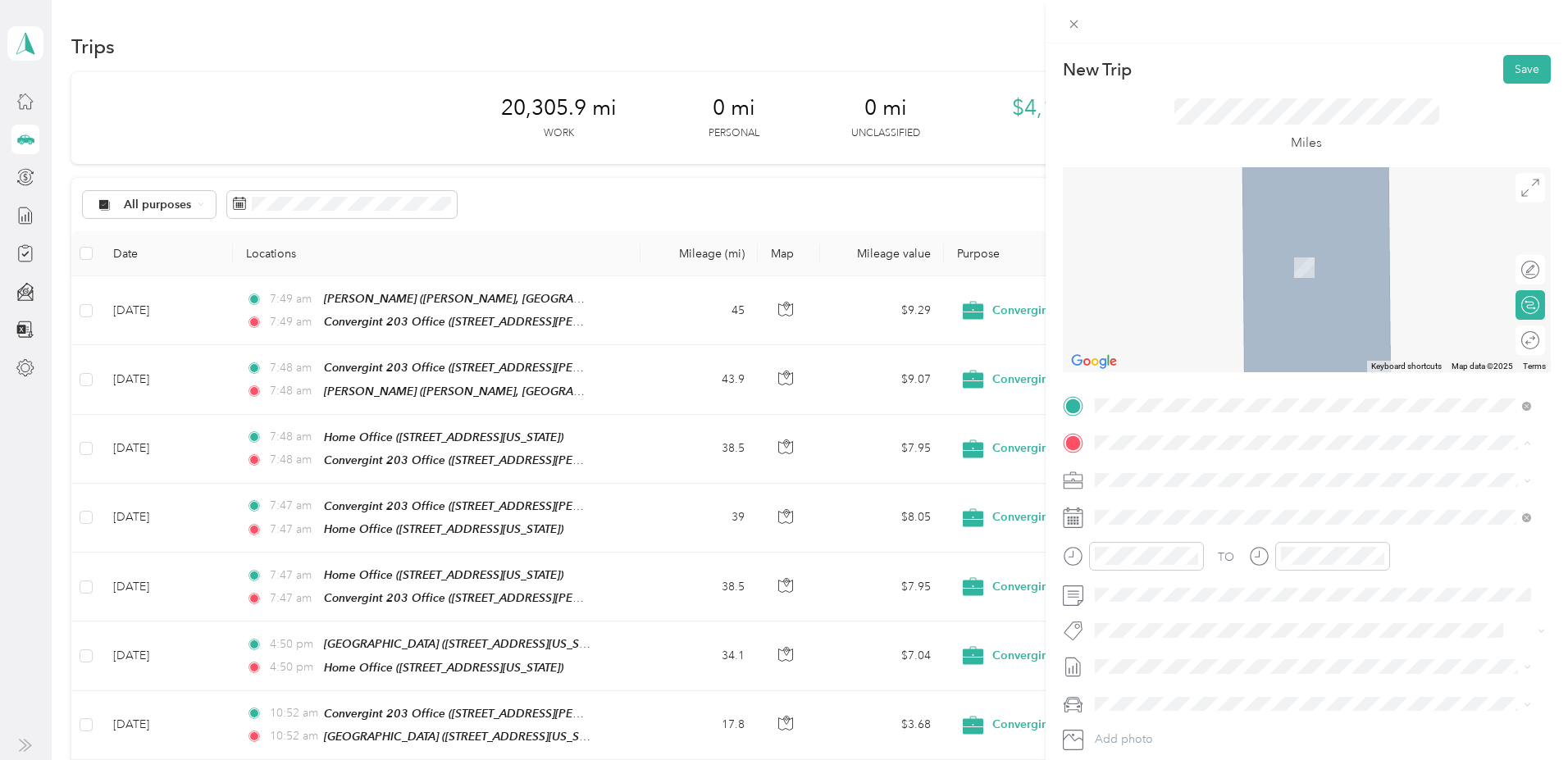
click at [1175, 517] on div "Home Office [STREET_ADDRESS][US_STATE]" at bounding box center [1207, 516] width 164 height 34
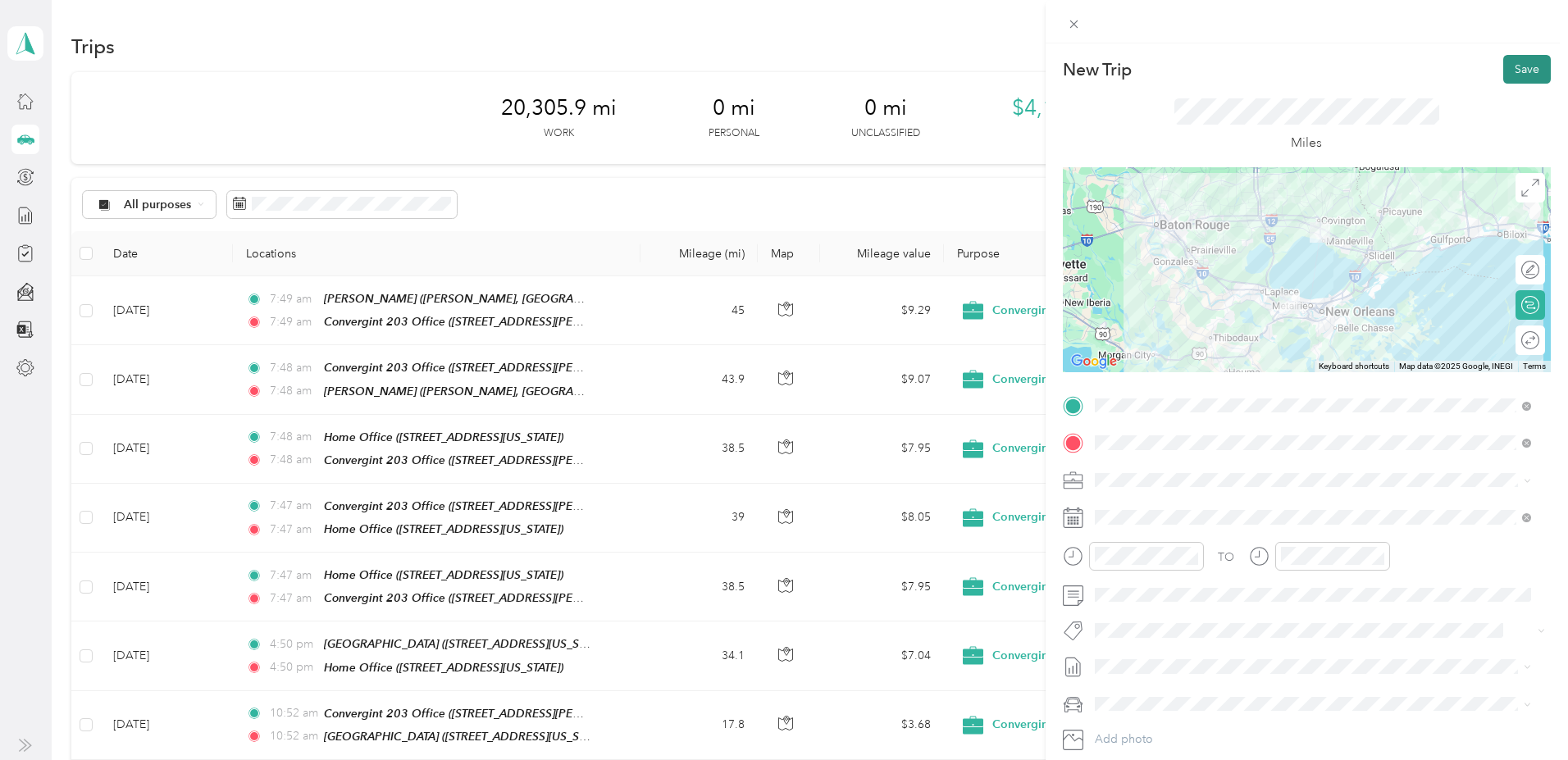
click at [1503, 71] on button "Save" at bounding box center [1526, 70] width 48 height 29
